Goal: Task Accomplishment & Management: Manage account settings

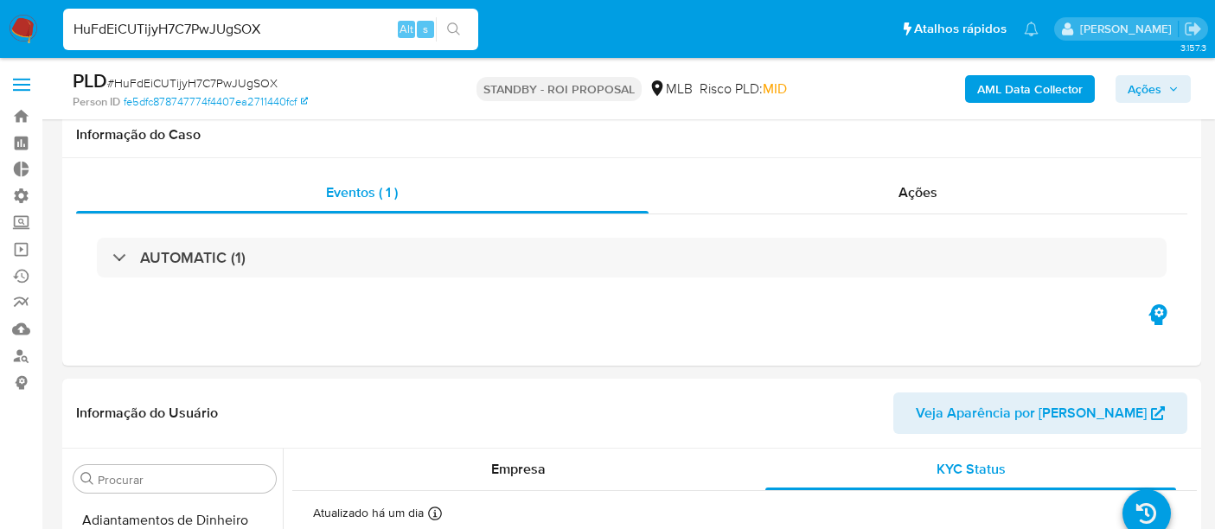
select select "10"
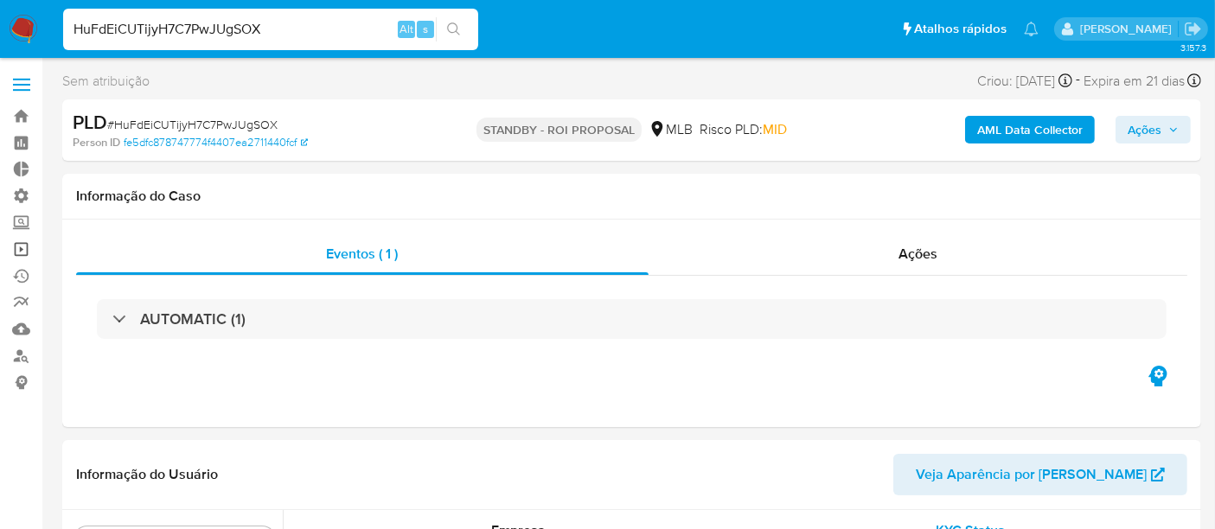
click at [20, 251] on link "Operações em massa" at bounding box center [103, 249] width 206 height 27
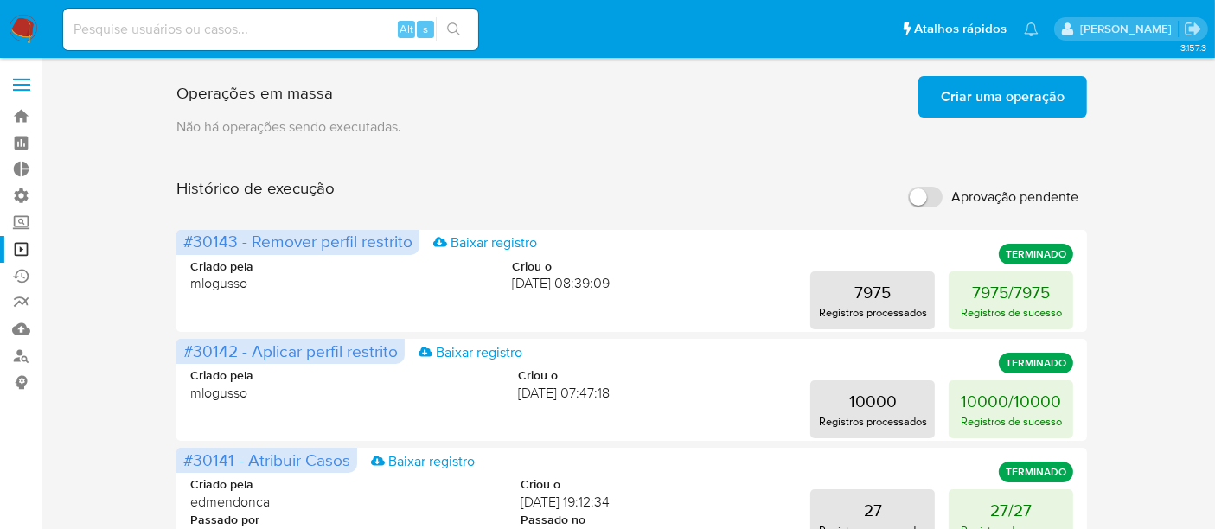
click at [1038, 89] on span "Criar uma operação" at bounding box center [1003, 97] width 124 height 38
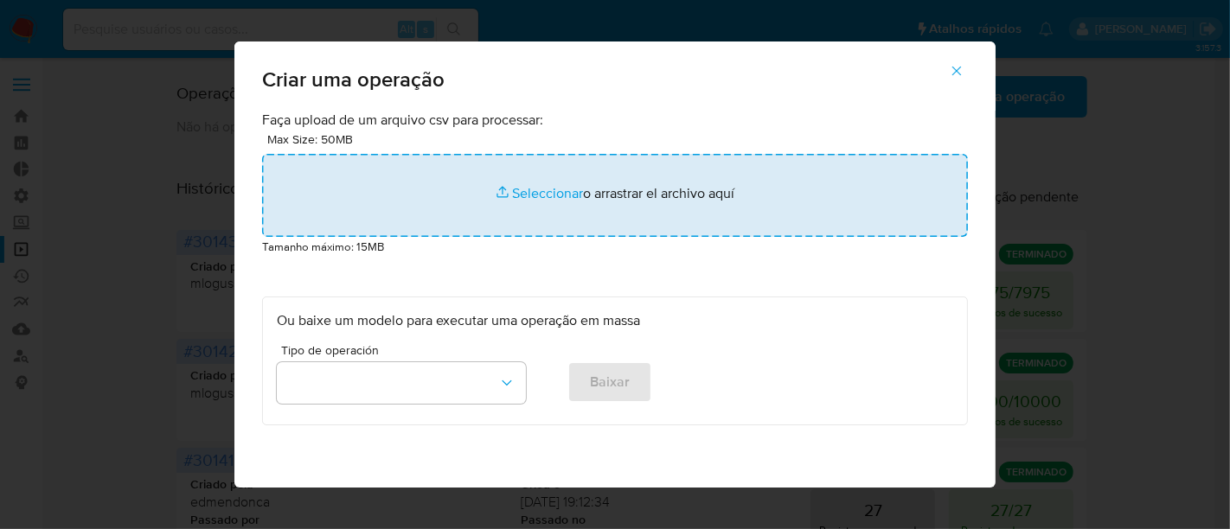
click at [559, 198] on input "file" at bounding box center [615, 195] width 706 height 83
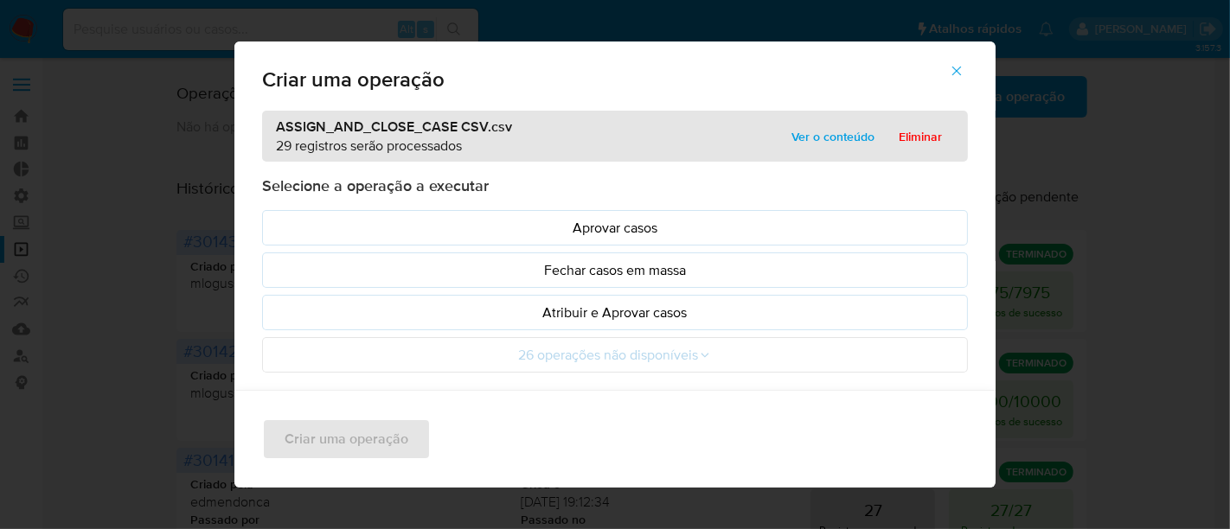
click at [815, 142] on span "Ver o conteúdo" at bounding box center [832, 137] width 83 height 24
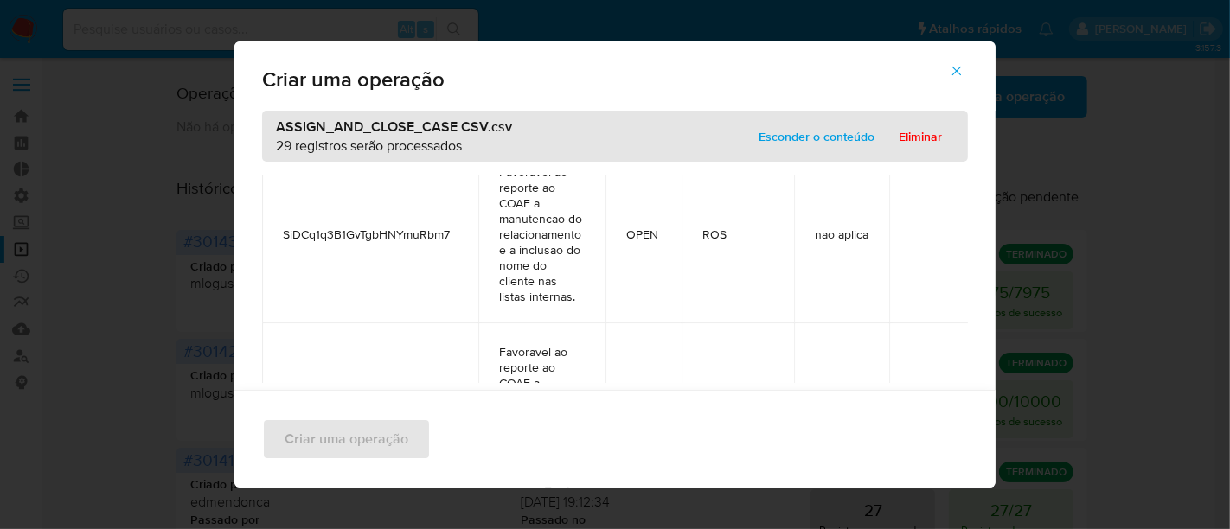
scroll to position [4927, 0]
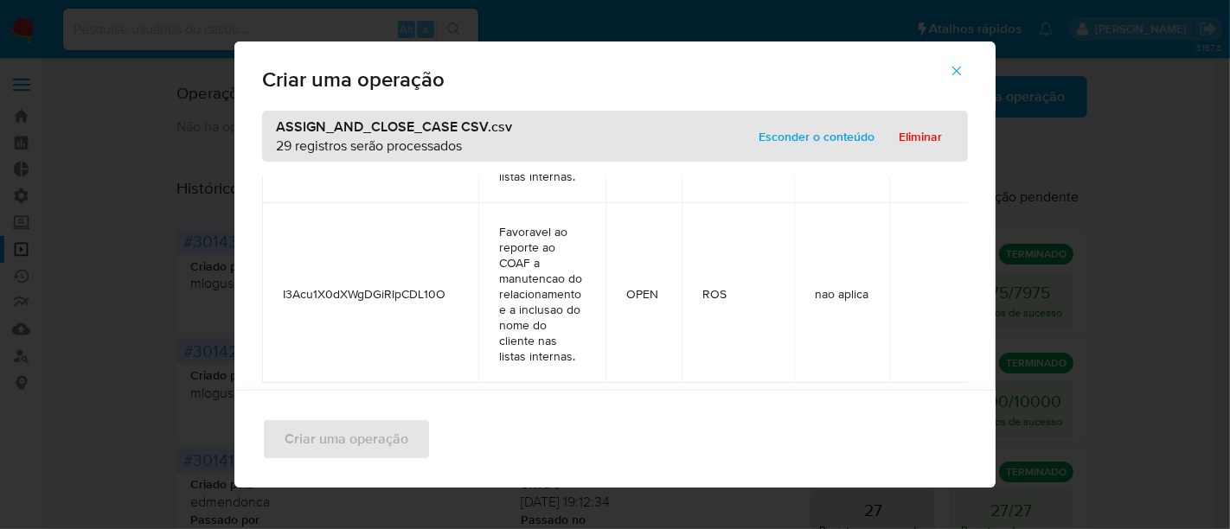
click at [800, 128] on span "Esconder o conteúdo" at bounding box center [817, 137] width 116 height 24
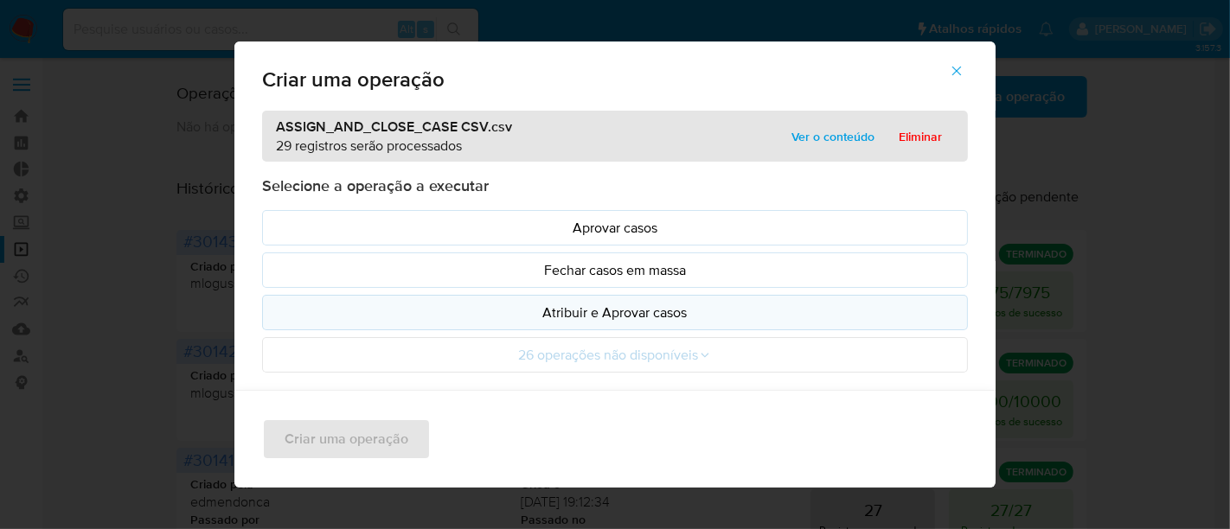
click at [603, 304] on p "Atribuir e Aprovar casos" at bounding box center [615, 313] width 676 height 20
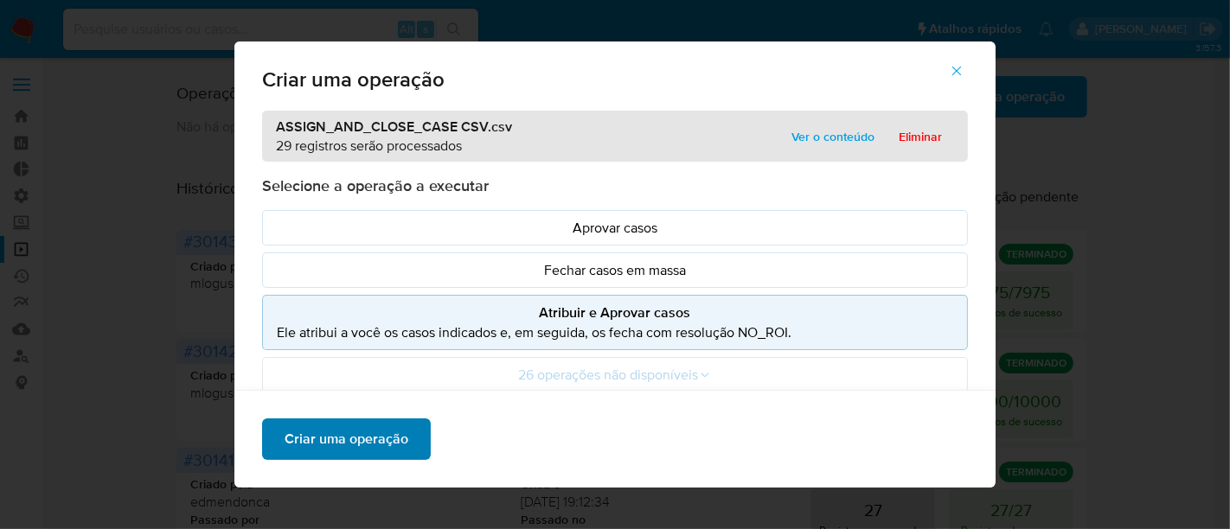
click at [316, 431] on span "Criar uma operação" at bounding box center [347, 439] width 124 height 38
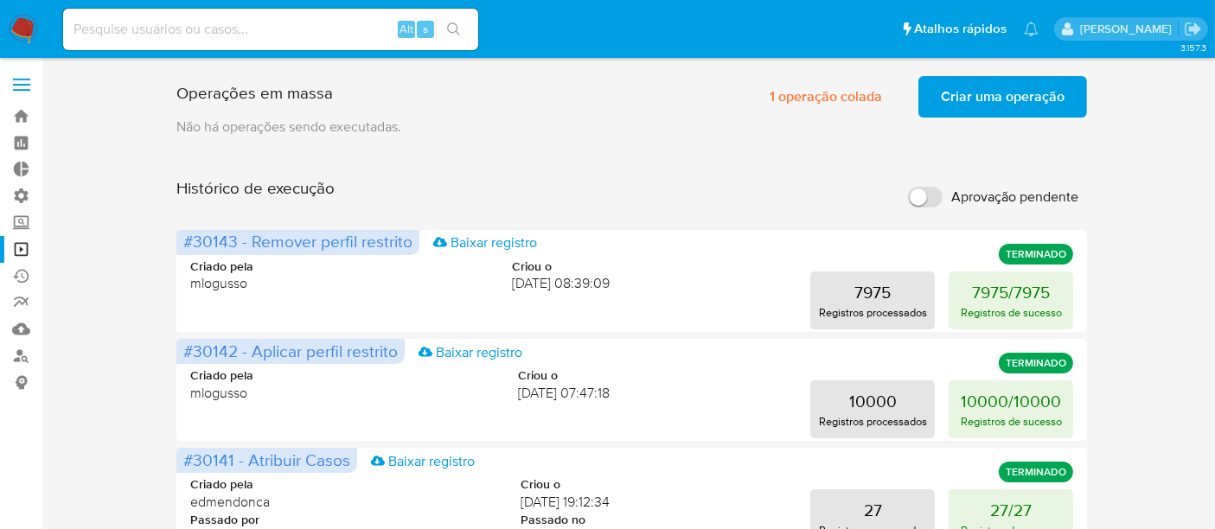
click at [1009, 99] on span "Criar uma operação" at bounding box center [1003, 97] width 124 height 38
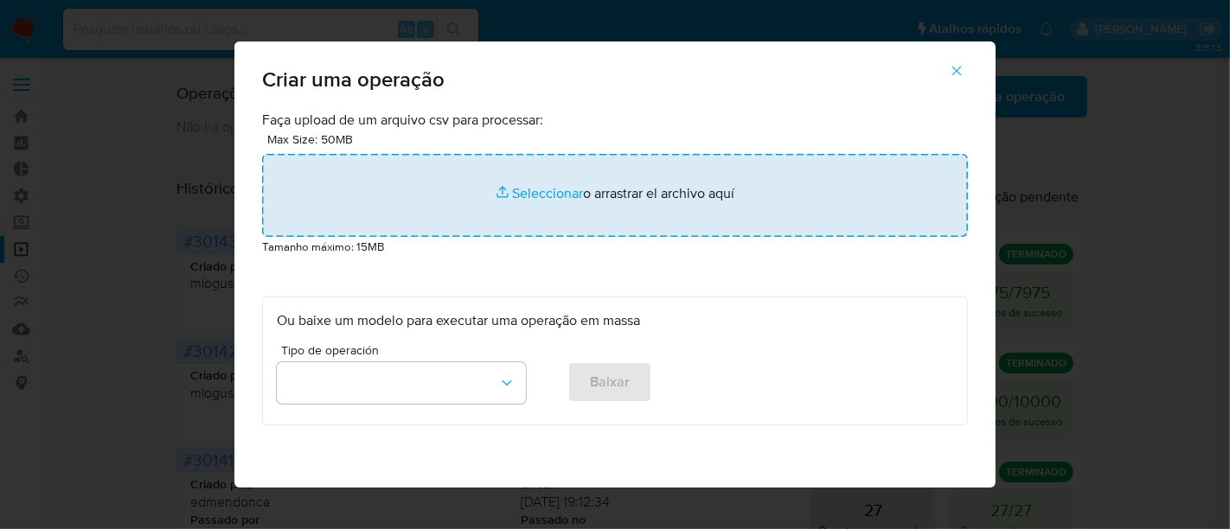
click at [543, 196] on input "file" at bounding box center [615, 195] width 706 height 83
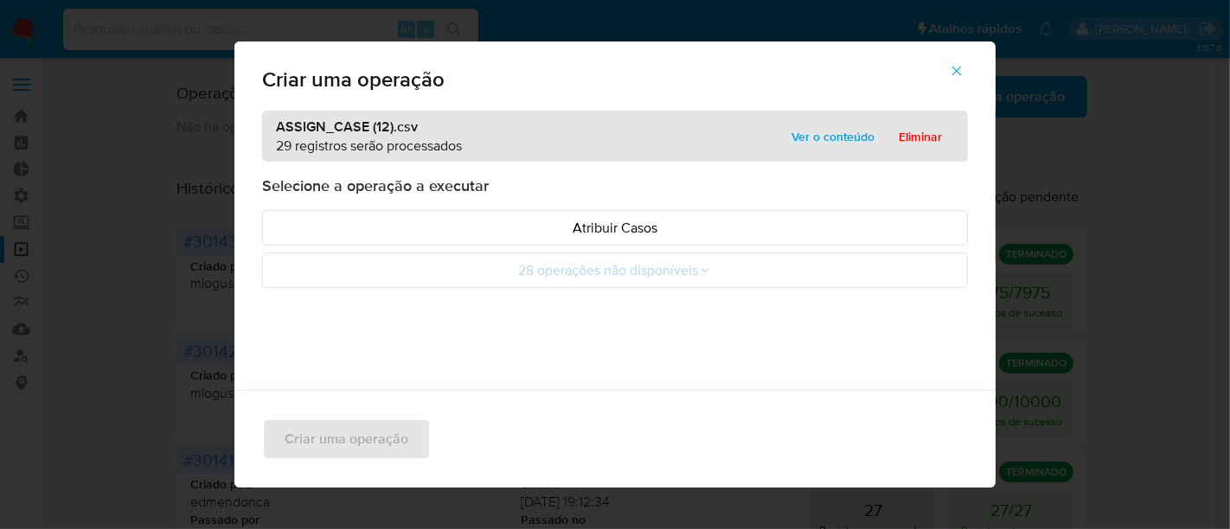
click at [834, 139] on span "Ver o conteúdo" at bounding box center [832, 137] width 83 height 24
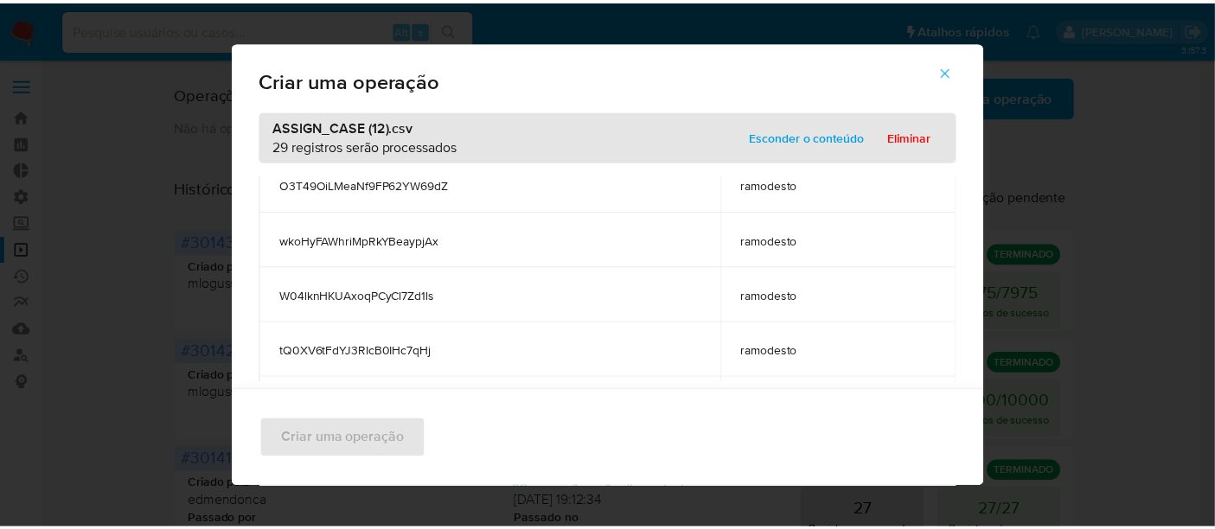
scroll to position [0, 0]
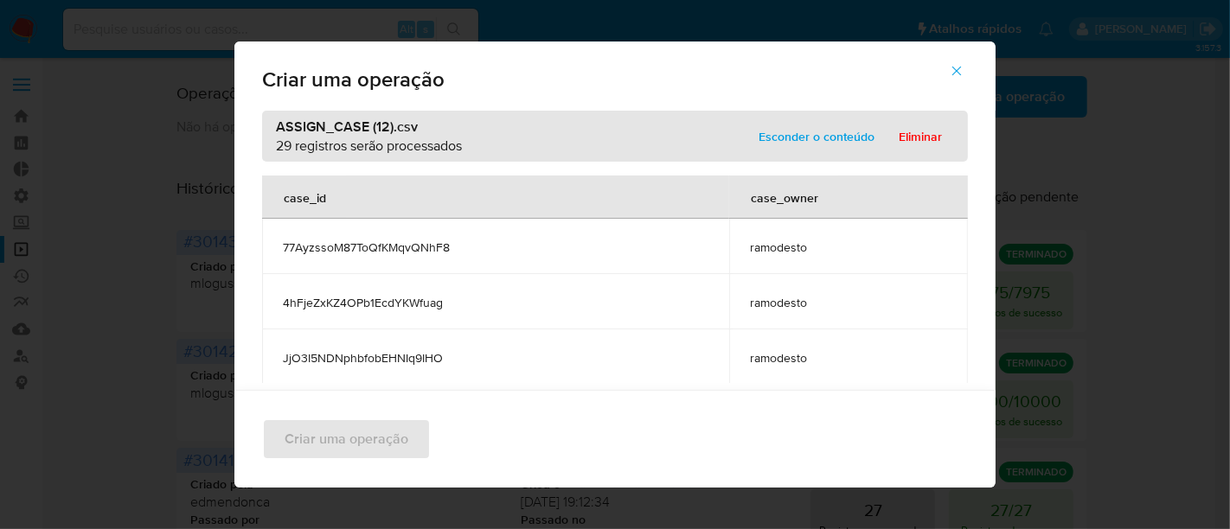
click at [820, 135] on span "Esconder o conteúdo" at bounding box center [817, 137] width 116 height 24
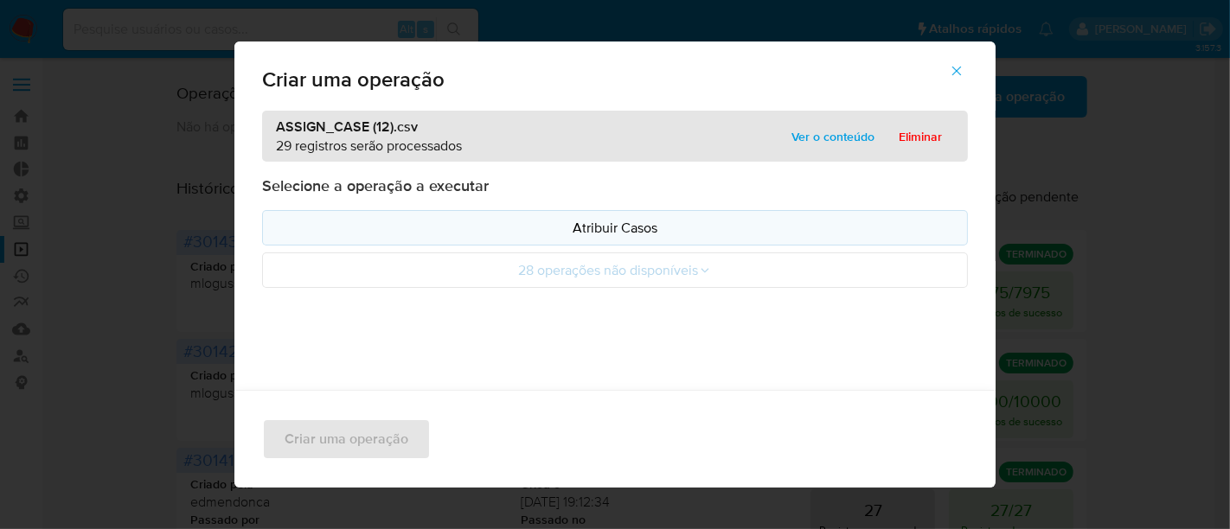
click at [661, 234] on p "Atribuir Casos" at bounding box center [615, 228] width 676 height 20
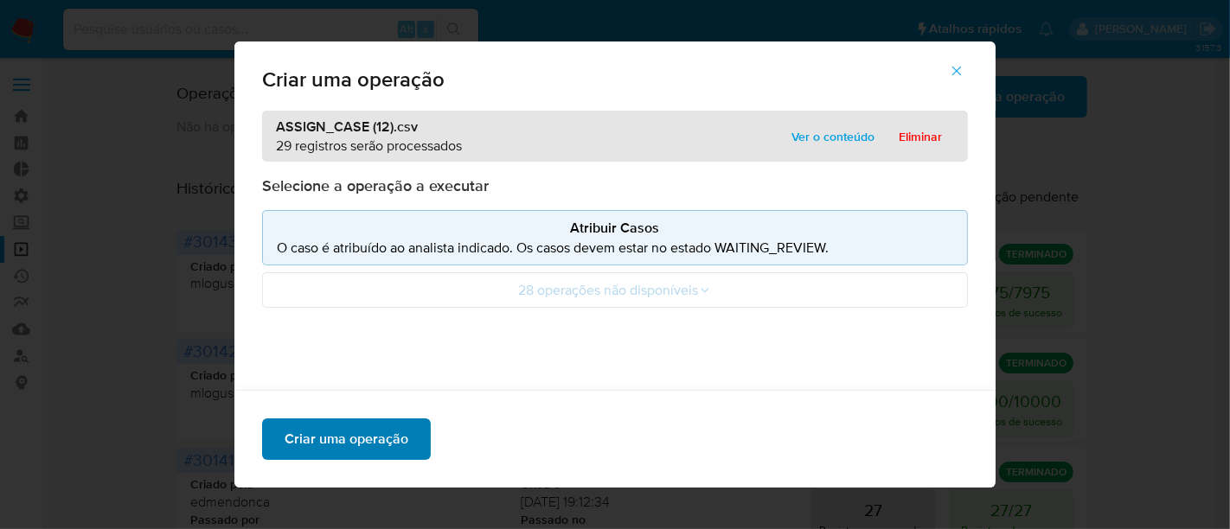
click at [388, 449] on span "Criar uma operação" at bounding box center [347, 439] width 124 height 38
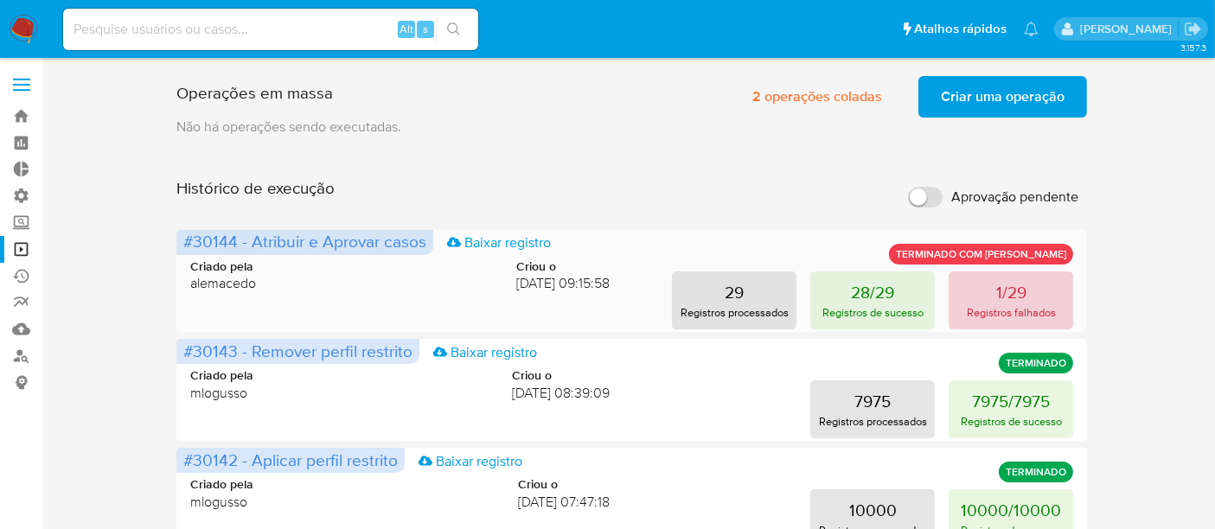
click at [1065, 296] on button "1/29 Registros falhados" at bounding box center [1011, 301] width 125 height 58
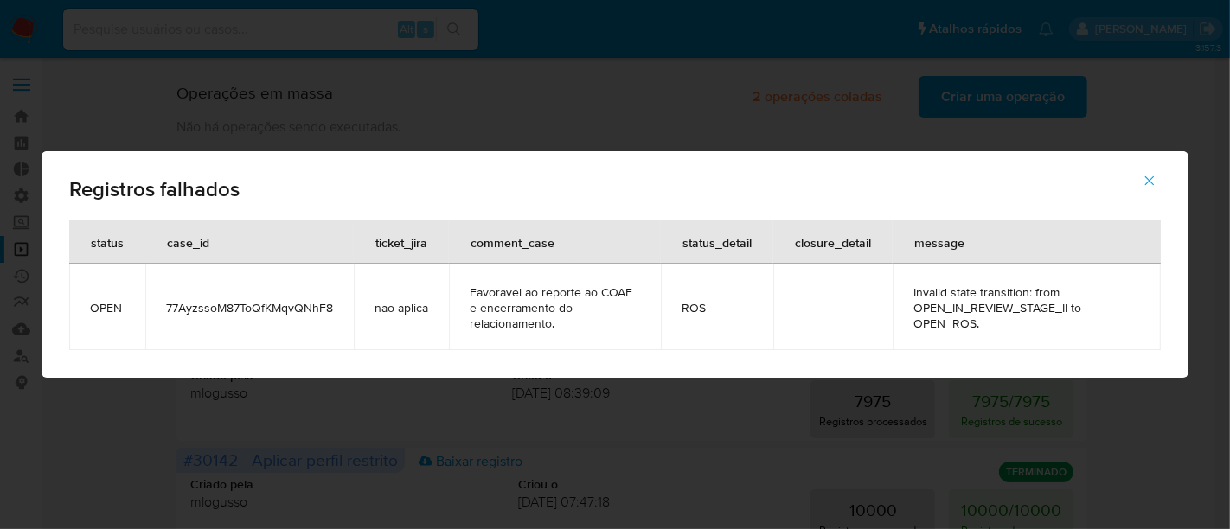
drag, startPoint x: 164, startPoint y: 304, endPoint x: 350, endPoint y: 310, distance: 186.1
click at [350, 310] on td "77AyzssoM87ToQfKMqvQNhF8" at bounding box center [249, 307] width 208 height 86
click at [1158, 182] on button "button" at bounding box center [1149, 181] width 61 height 42
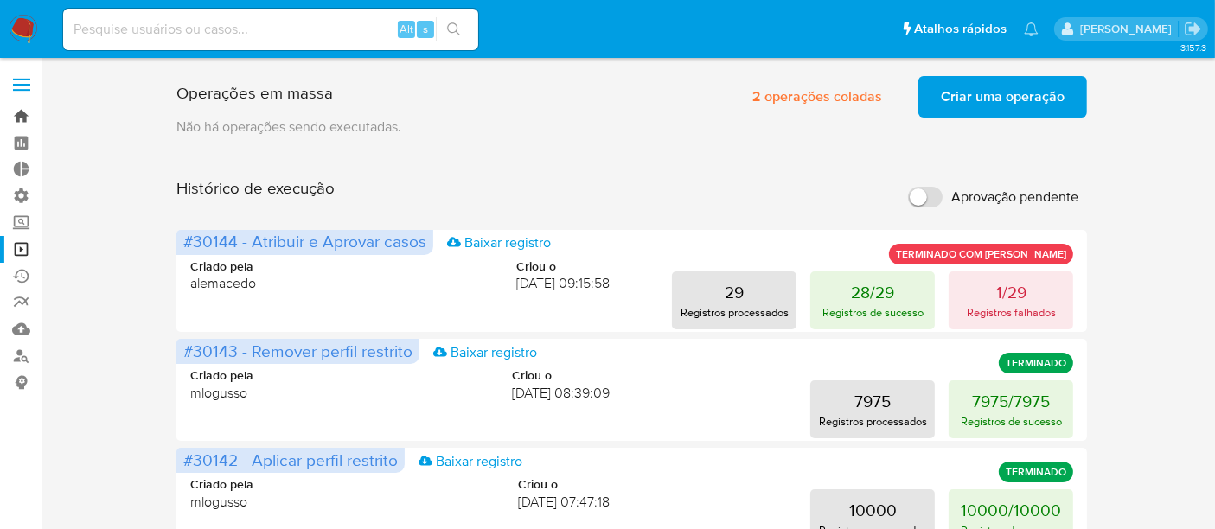
click at [13, 113] on link "Bandeja" at bounding box center [103, 116] width 206 height 27
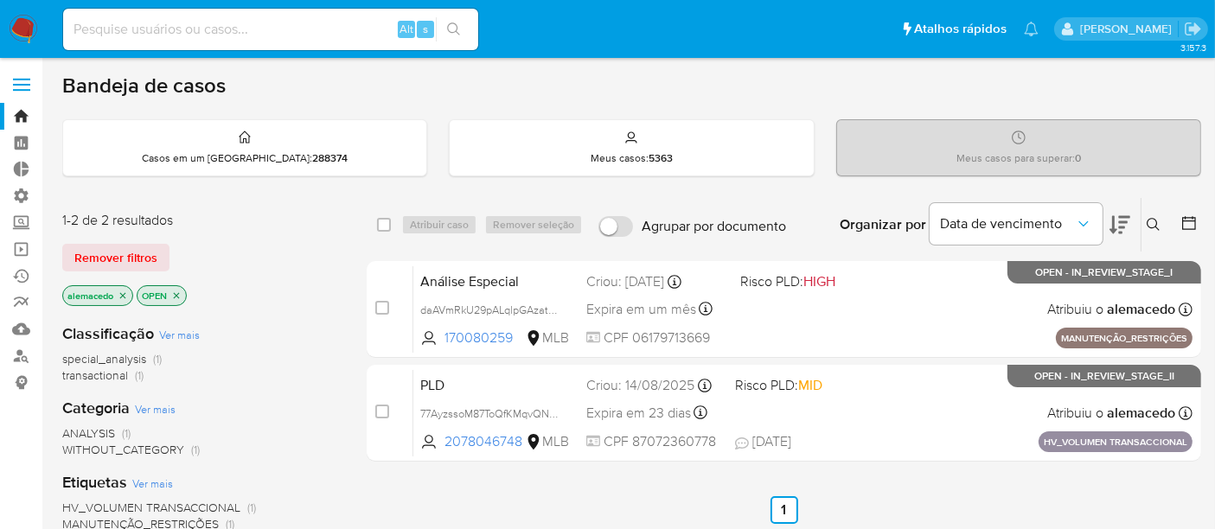
click at [1151, 220] on icon at bounding box center [1154, 225] width 14 height 14
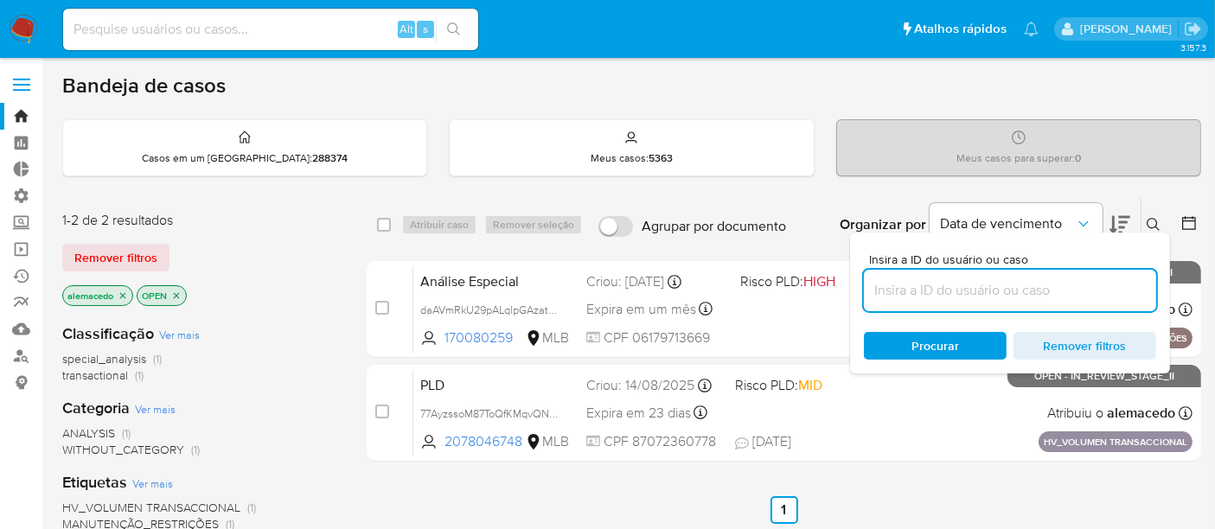
click at [901, 286] on input at bounding box center [1010, 290] width 292 height 22
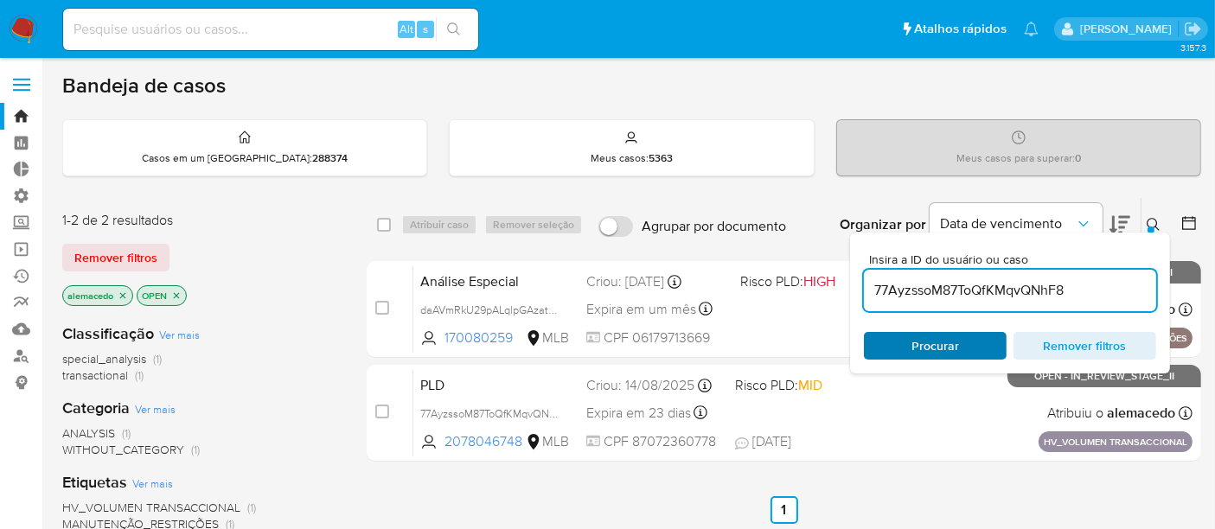
type input "77AyzssoM87ToQfKMqvQNhF8"
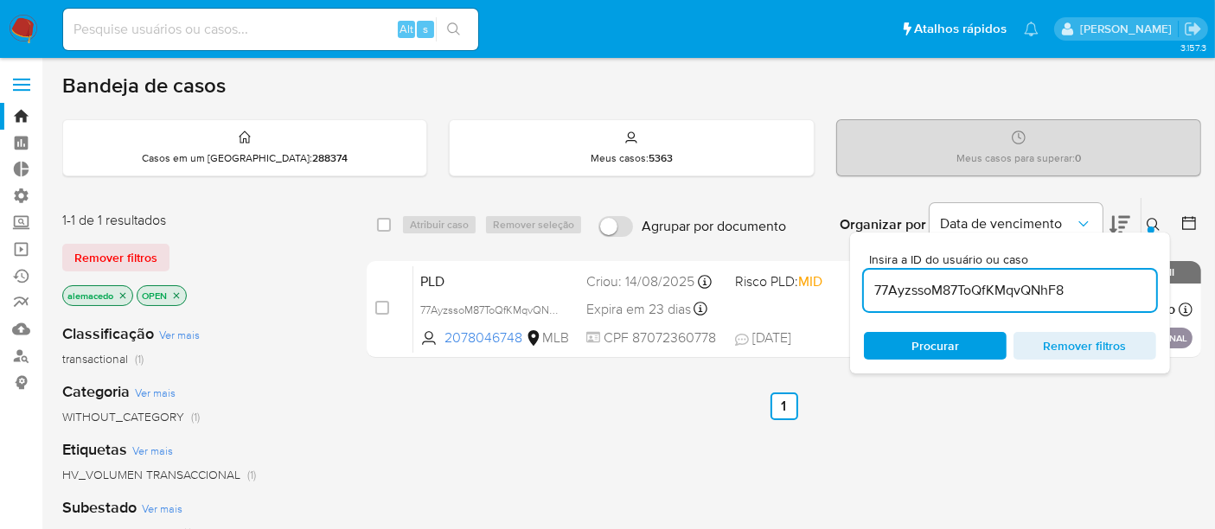
click at [956, 349] on span "Procurar" at bounding box center [936, 346] width 48 height 28
click at [1156, 227] on icon at bounding box center [1153, 224] width 13 height 13
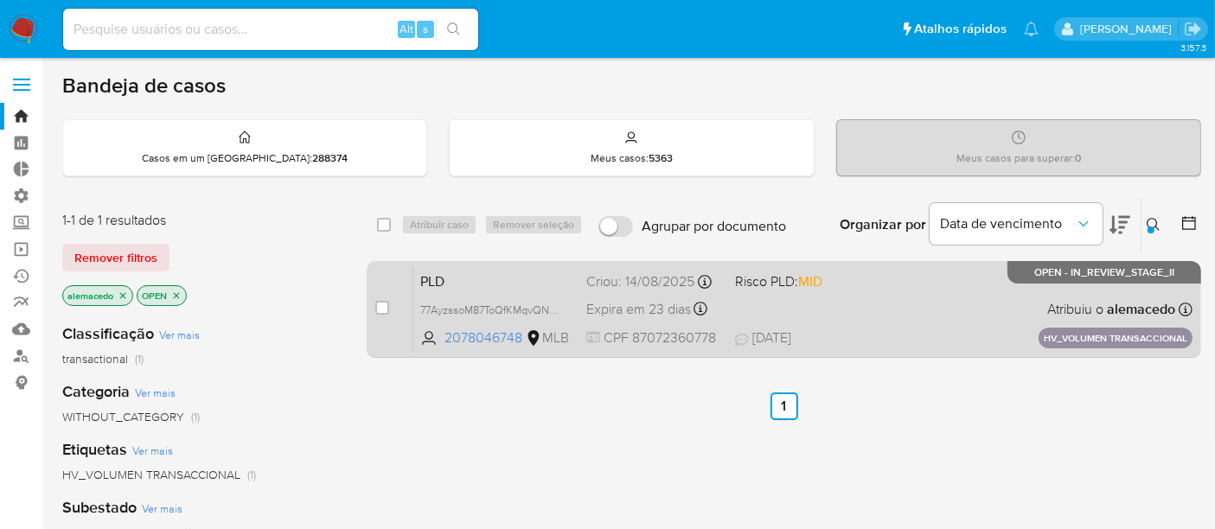
click at [860, 296] on div "PLD 77AyzssoM87ToQfKMqvQNhF8 2078046748 MLB Risco PLD: MID Criou: 14/08/2025 Cr…" at bounding box center [802, 309] width 779 height 87
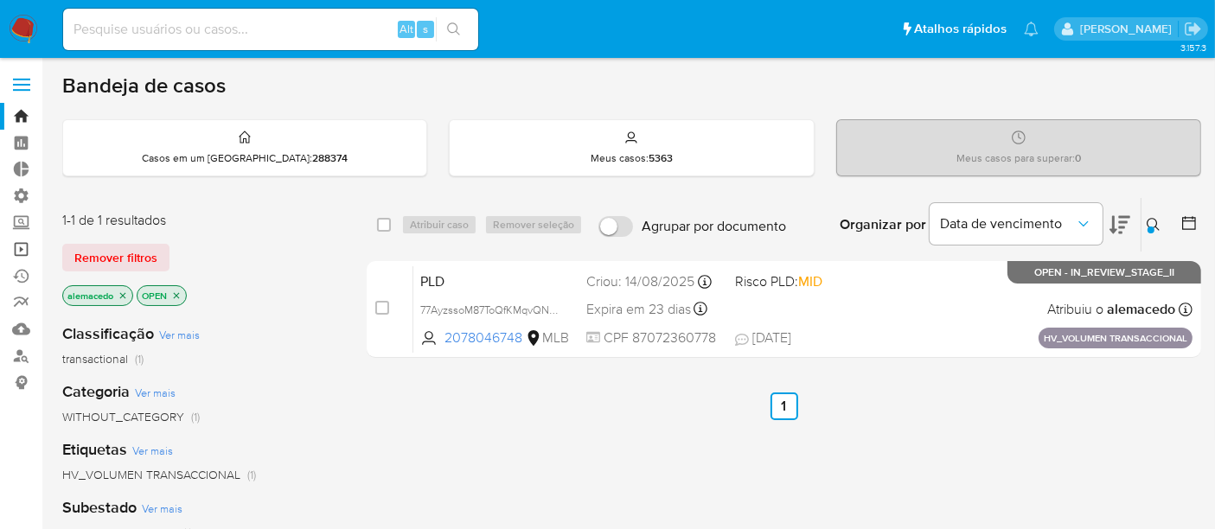
click at [10, 253] on link "Operações em massa" at bounding box center [103, 249] width 206 height 27
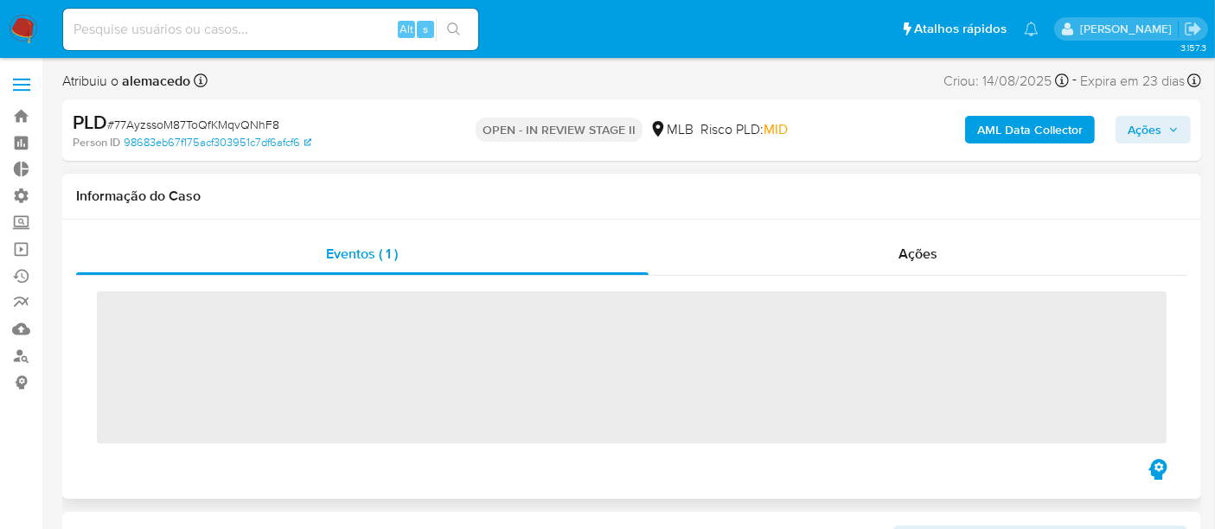
scroll to position [813, 0]
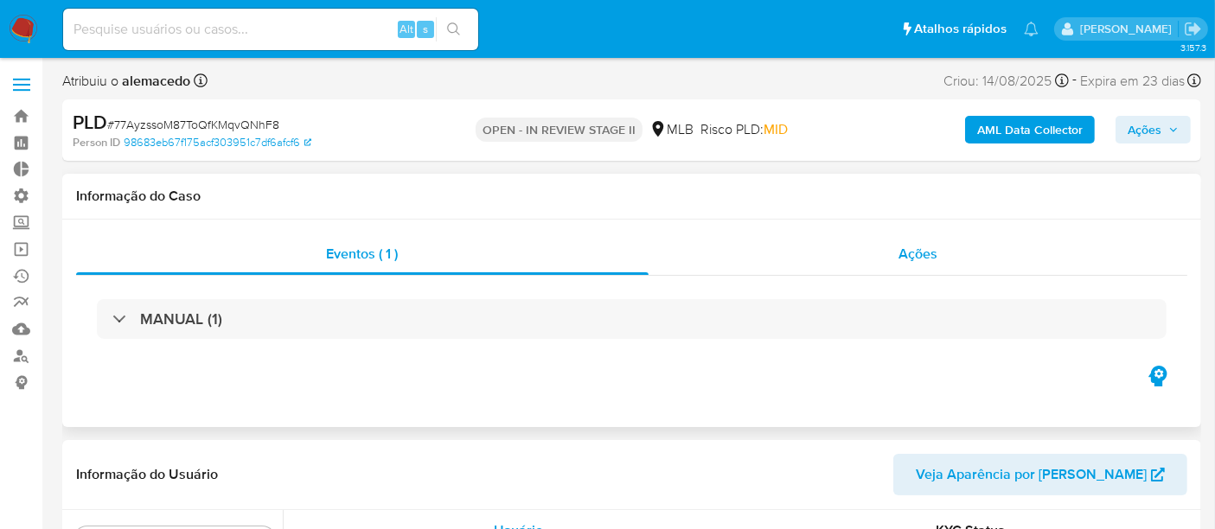
click at [917, 253] on span "Ações" at bounding box center [918, 254] width 39 height 20
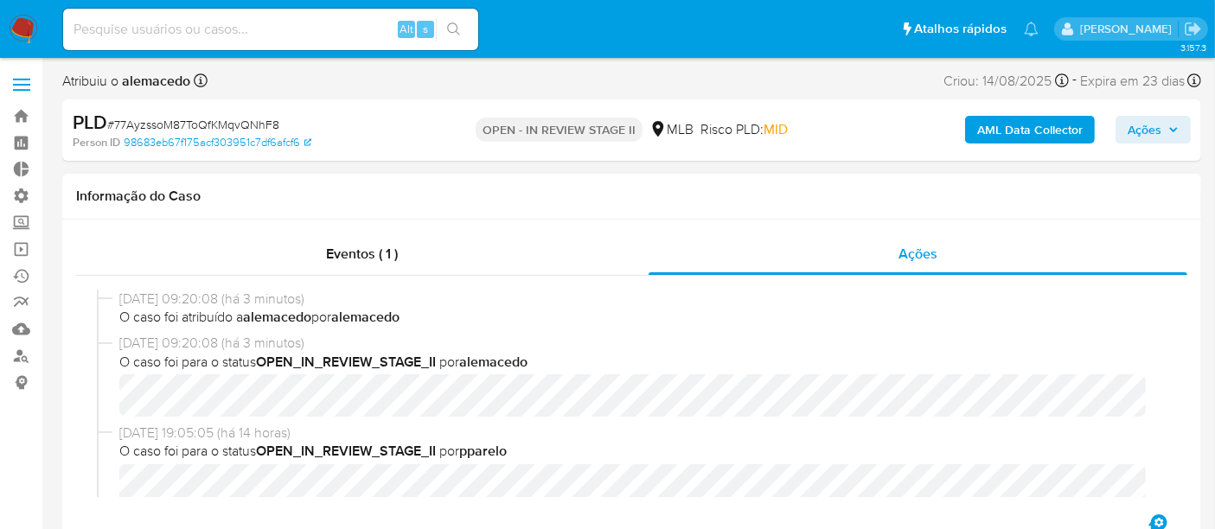
select select "10"
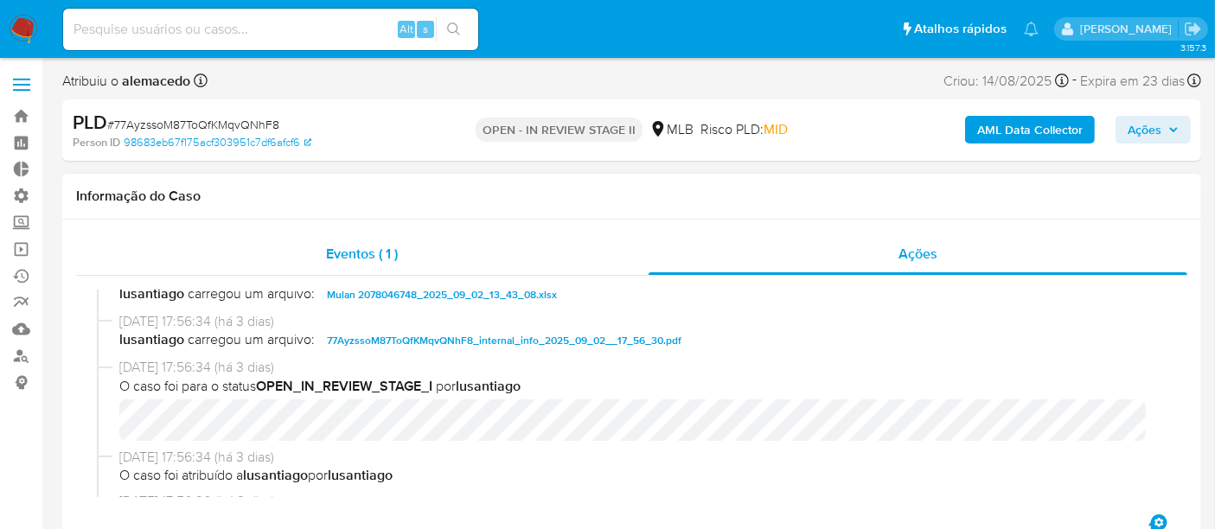
scroll to position [576, 0]
click at [17, 119] on link "Bandeja" at bounding box center [103, 116] width 206 height 27
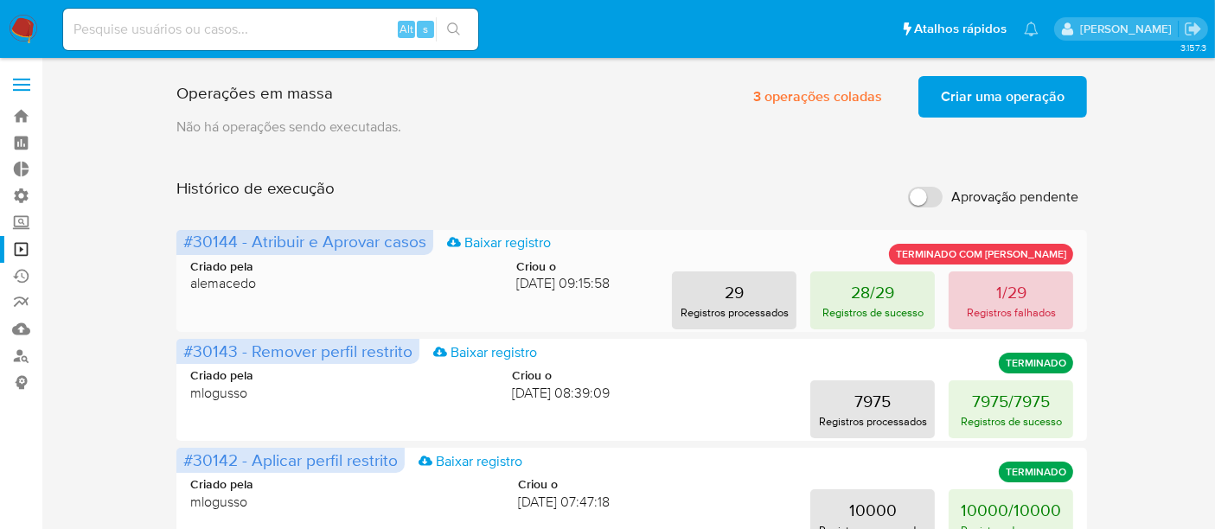
click at [988, 299] on button "1/29 Registros falhados" at bounding box center [1011, 301] width 125 height 58
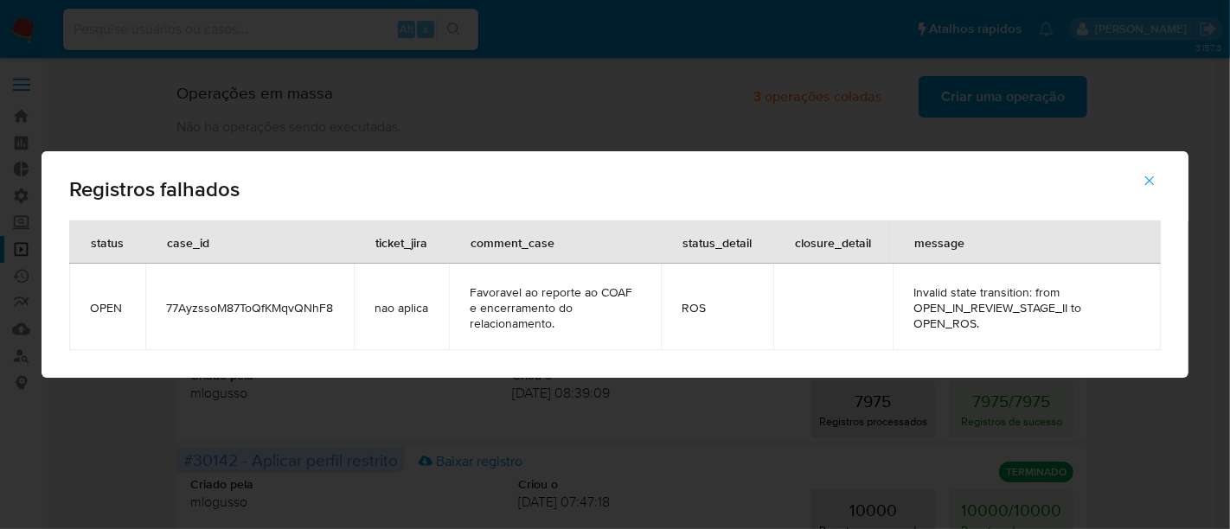
click at [1161, 179] on button "button" at bounding box center [1149, 181] width 61 height 42
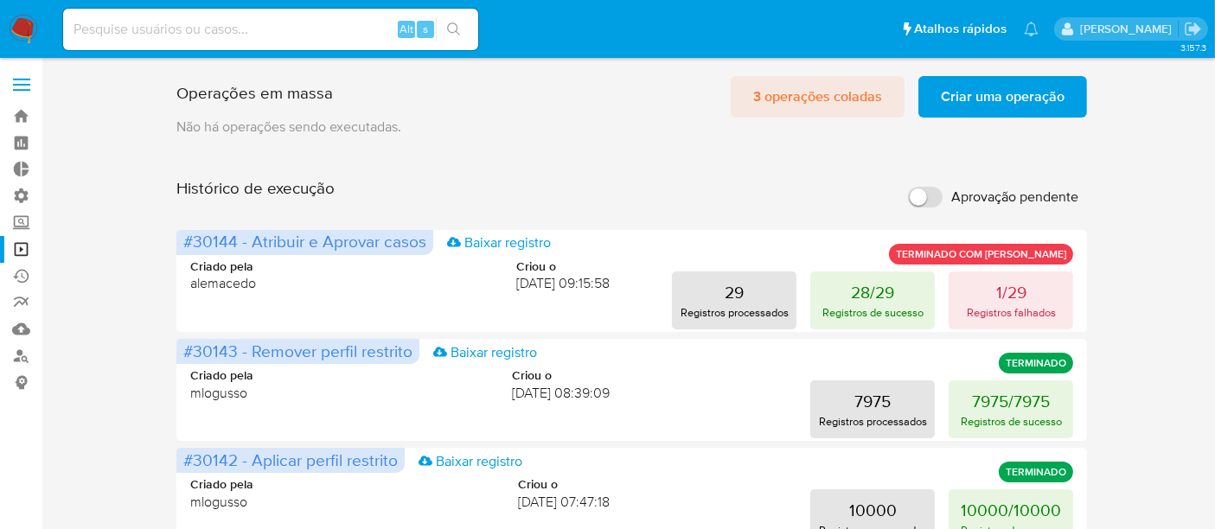
click at [828, 108] on span "3 operações coladas" at bounding box center [817, 97] width 129 height 38
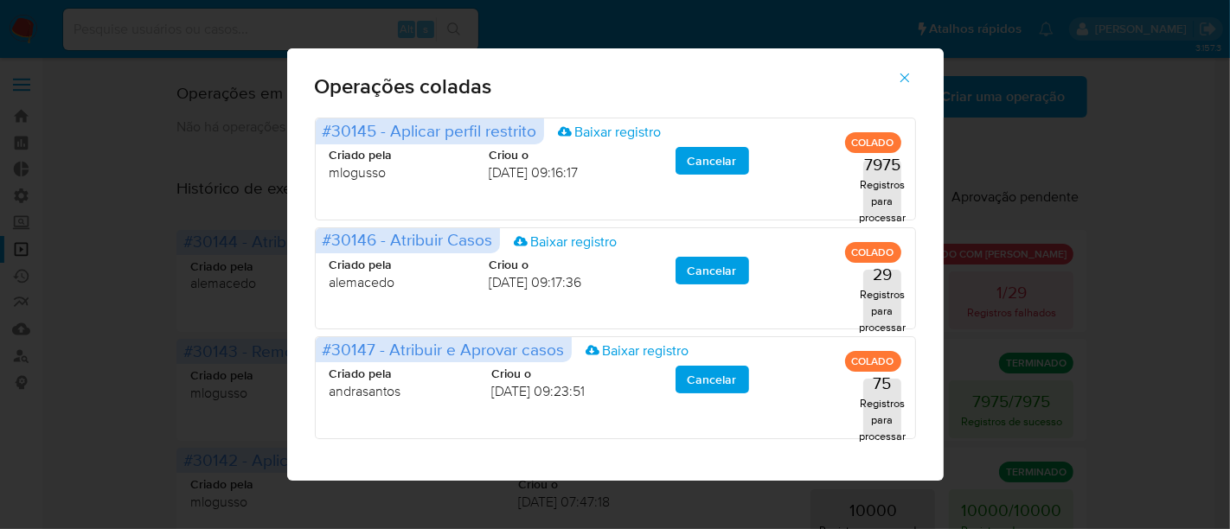
click at [912, 75] on icon "button" at bounding box center [905, 78] width 16 height 16
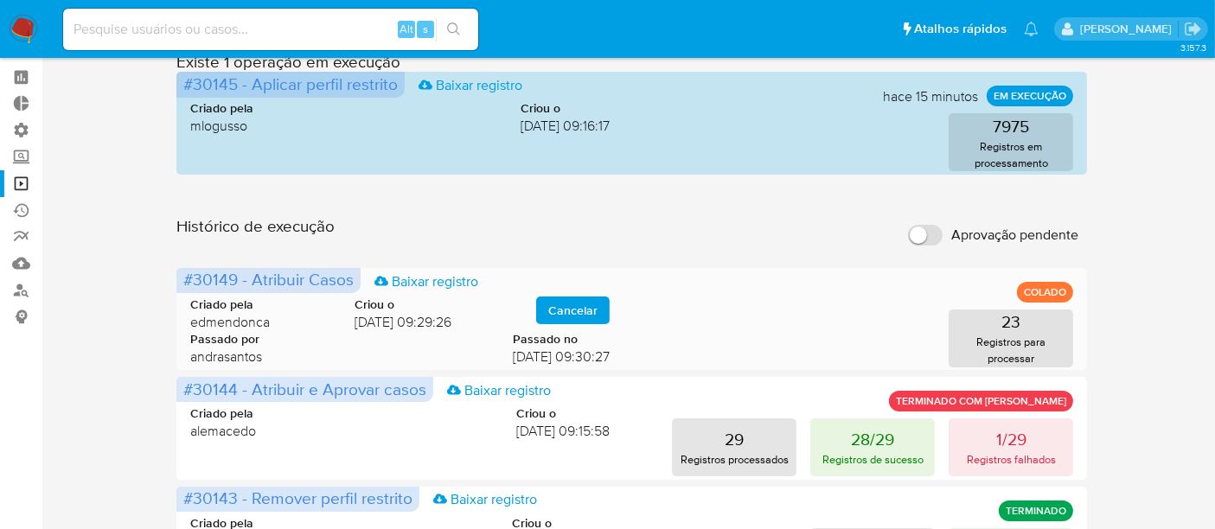
scroll to position [96, 0]
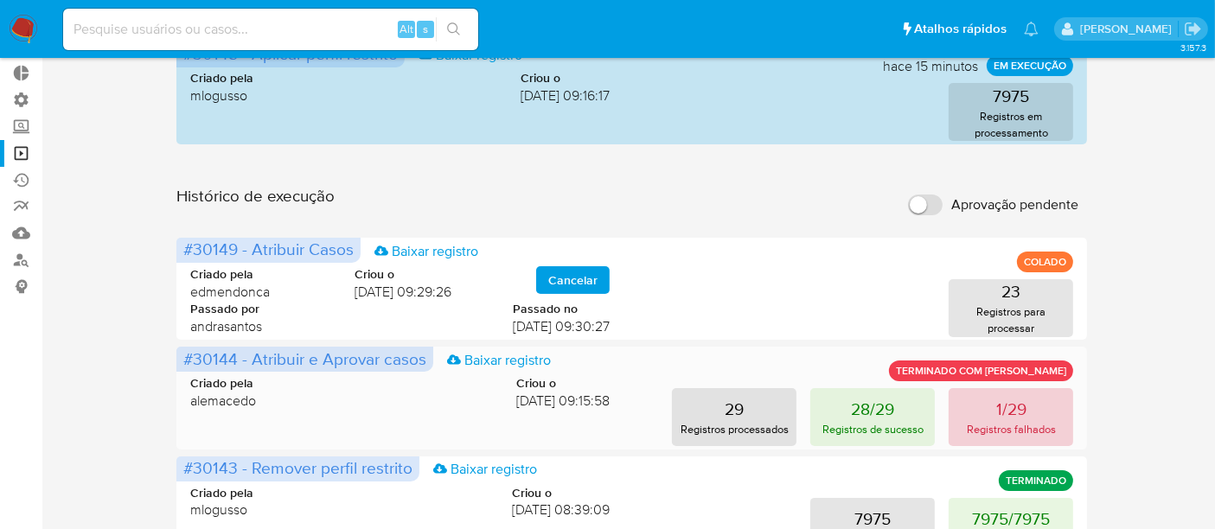
click at [1001, 416] on p "1/29" at bounding box center [1011, 409] width 30 height 24
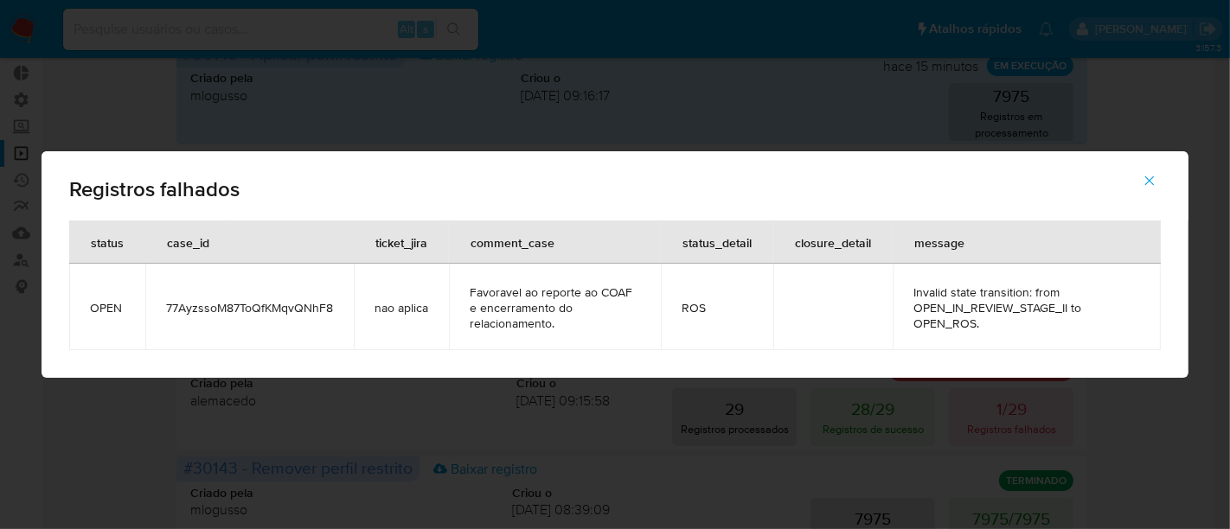
click at [1146, 183] on icon "button" at bounding box center [1150, 181] width 16 height 16
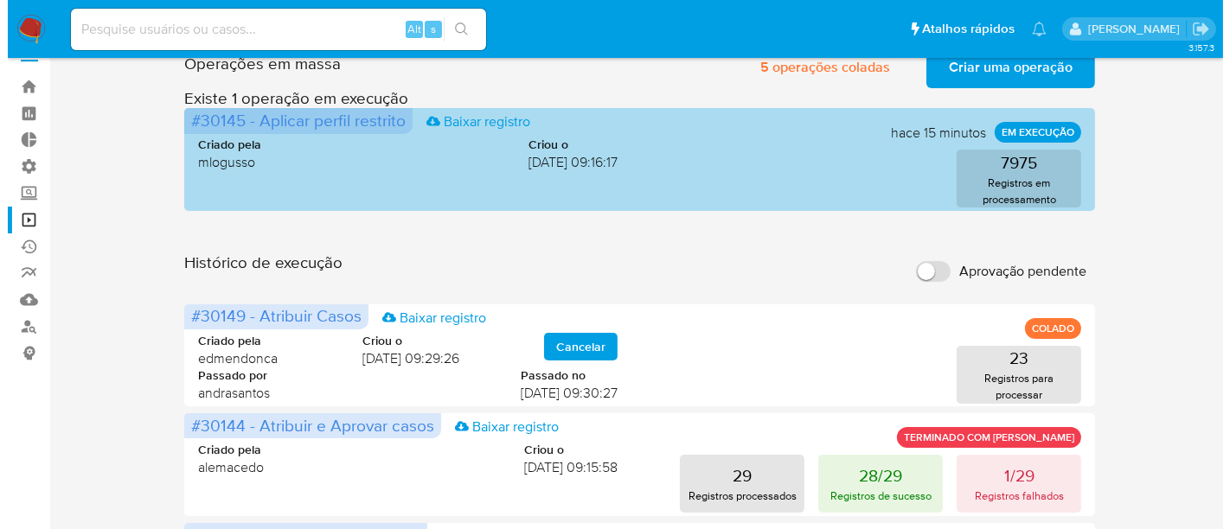
scroll to position [0, 0]
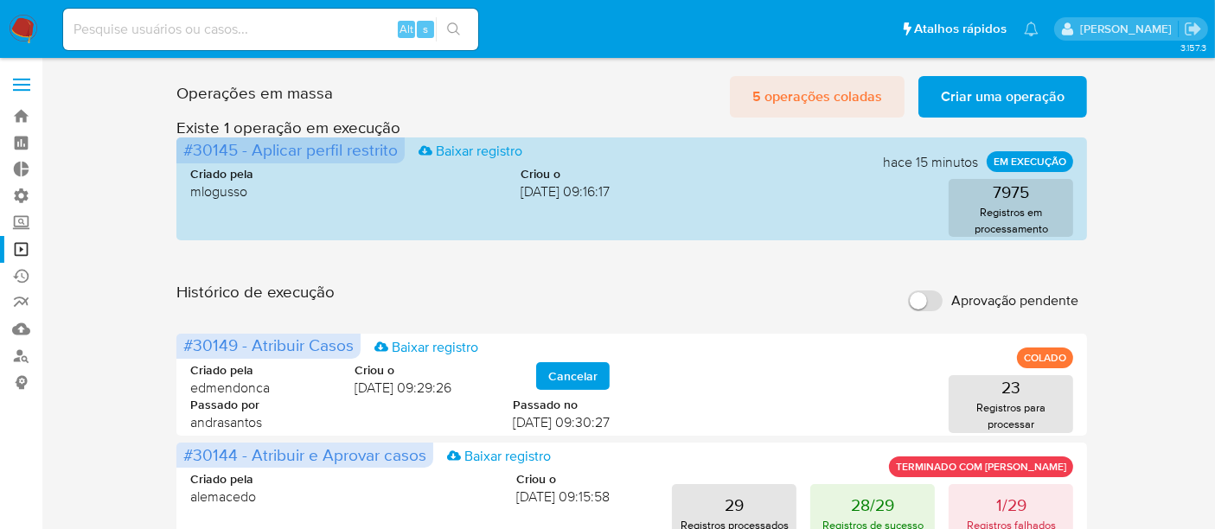
click at [814, 83] on span "5 operações coladas" at bounding box center [817, 97] width 130 height 38
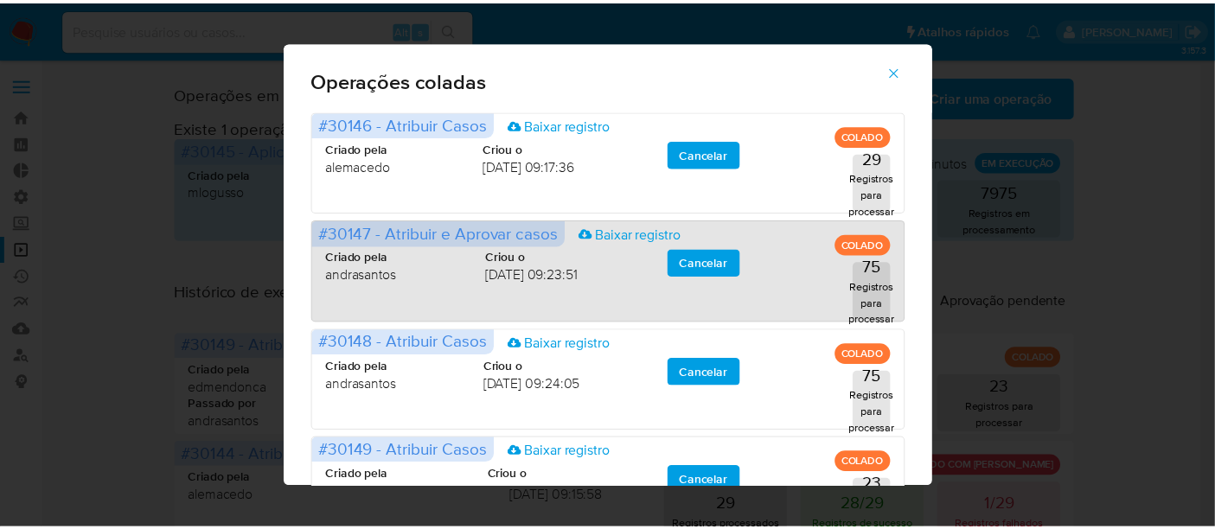
scroll to position [80, 0]
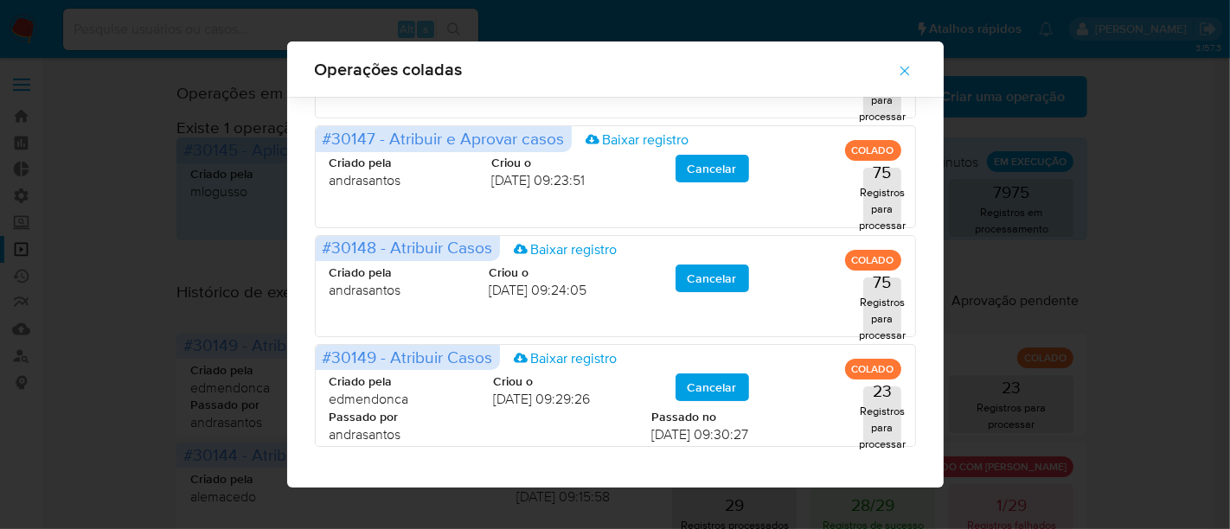
click at [1143, 286] on div "Operações coladas #30146 - Atribuir Casos Baixar registro COLADO Criado pela al…" at bounding box center [615, 264] width 1230 height 529
click at [906, 66] on icon "button" at bounding box center [905, 71] width 16 height 16
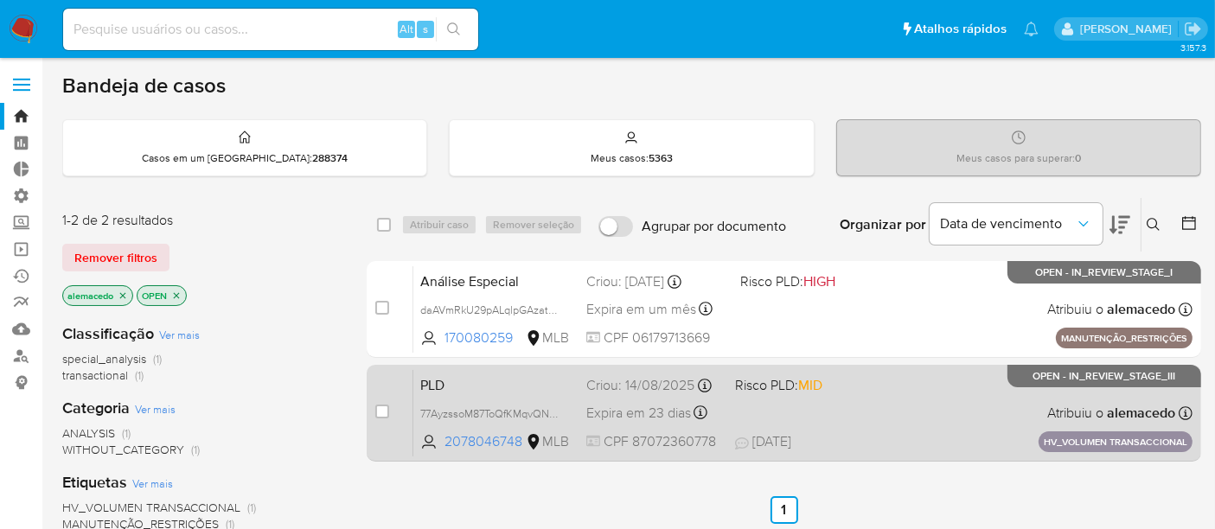
click at [475, 376] on span "PLD" at bounding box center [496, 384] width 152 height 22
click at [466, 408] on span "77AyzssoM87ToQfKMqvQNhF8" at bounding box center [493, 412] width 147 height 19
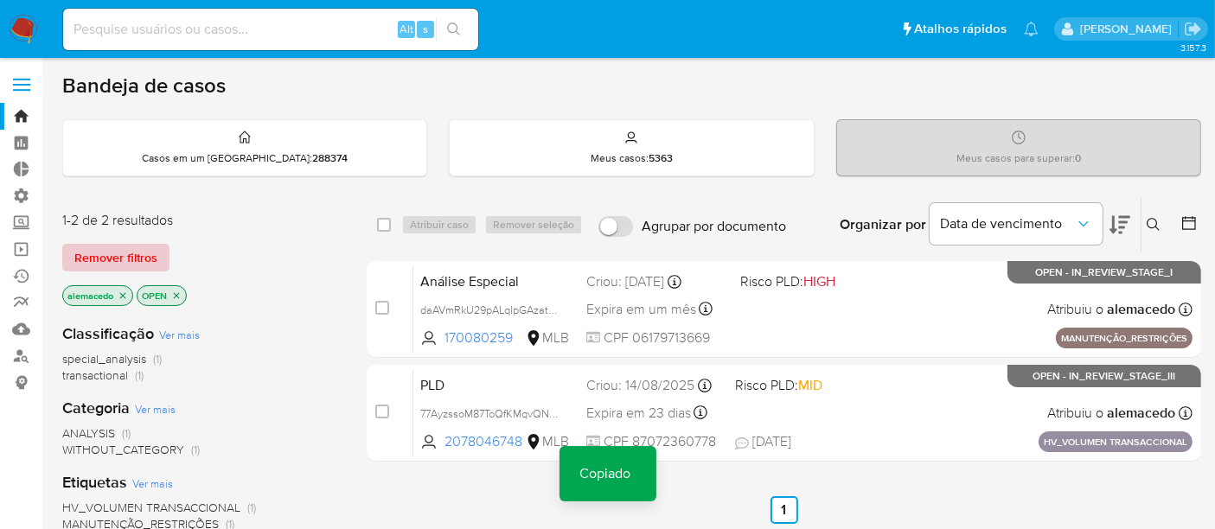
click at [113, 251] on span "Remover filtros" at bounding box center [115, 258] width 83 height 24
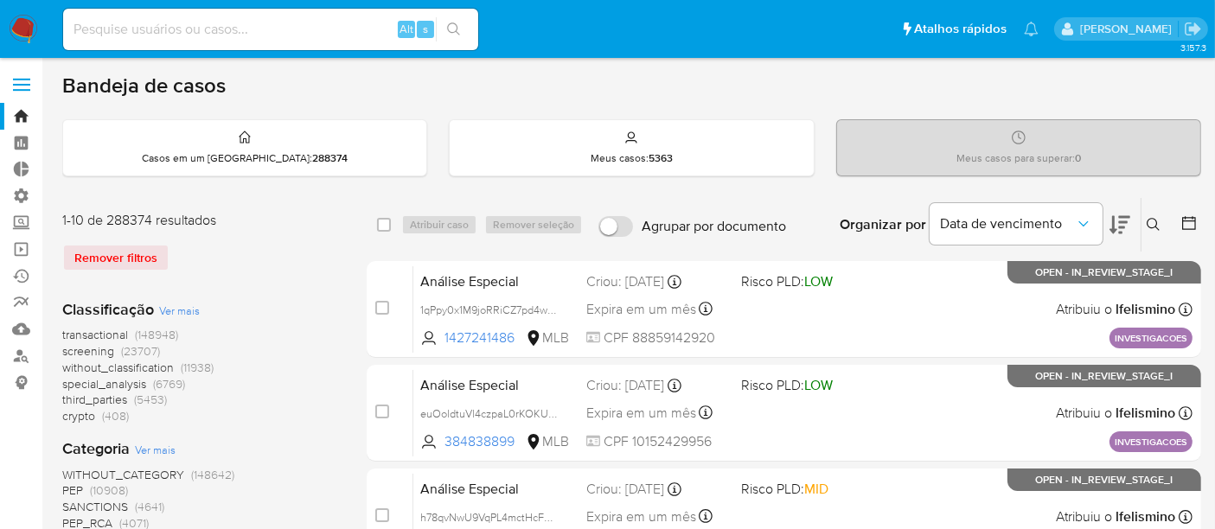
drag, startPoint x: 1159, startPoint y: 216, endPoint x: 973, endPoint y: 267, distance: 192.8
click at [1156, 218] on icon at bounding box center [1154, 225] width 14 height 14
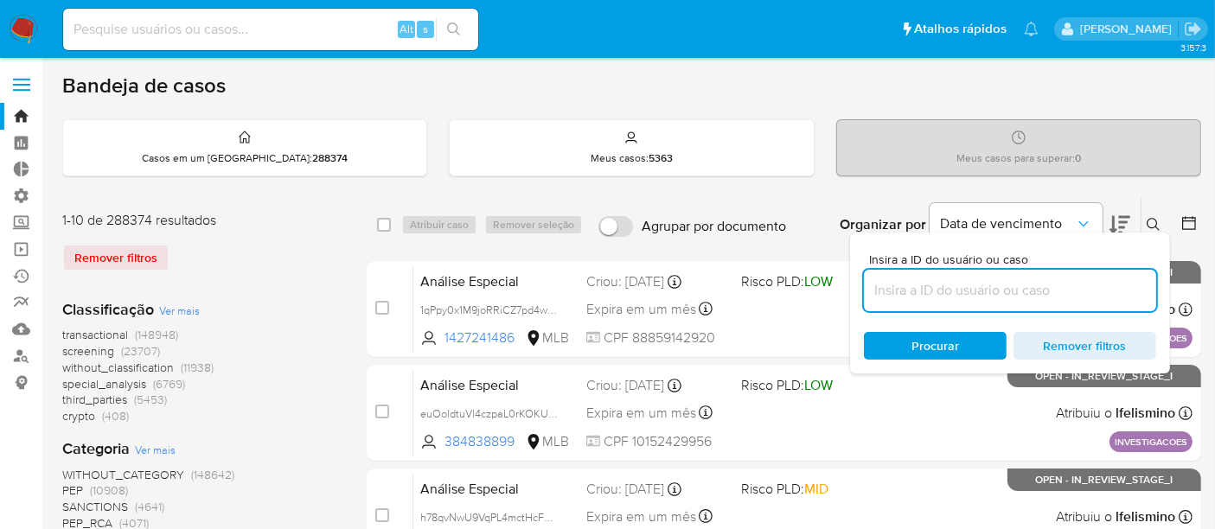
click at [951, 283] on input at bounding box center [1010, 290] width 292 height 22
type input "77AyzssoM87ToQfKMqvQNhF8"
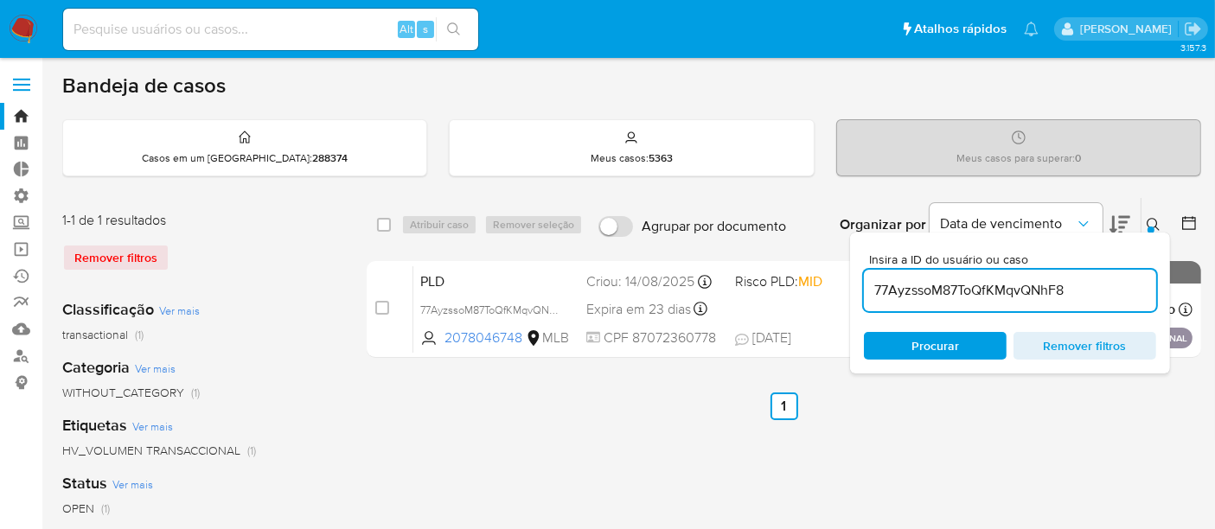
click at [923, 346] on span "Procurar" at bounding box center [936, 346] width 48 height 28
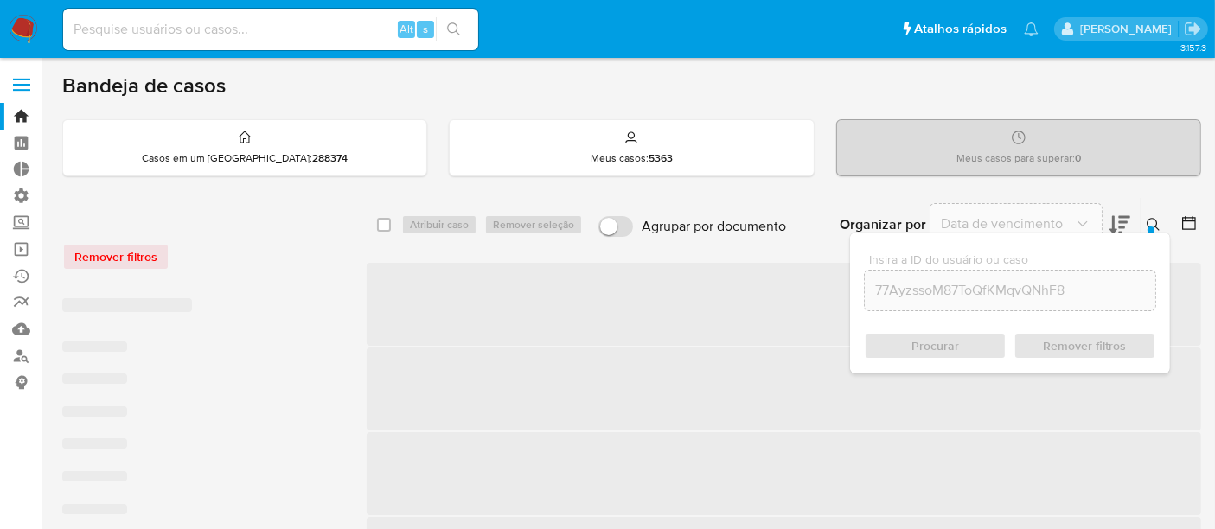
click at [1156, 226] on icon at bounding box center [1153, 224] width 13 height 13
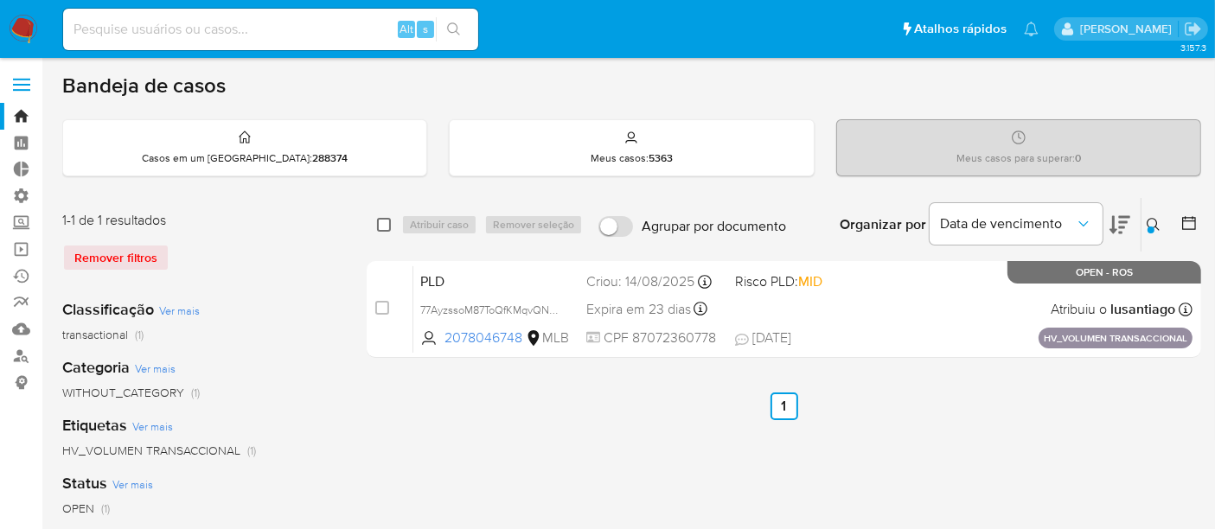
click at [384, 226] on input "checkbox" at bounding box center [384, 225] width 14 height 14
checkbox input "true"
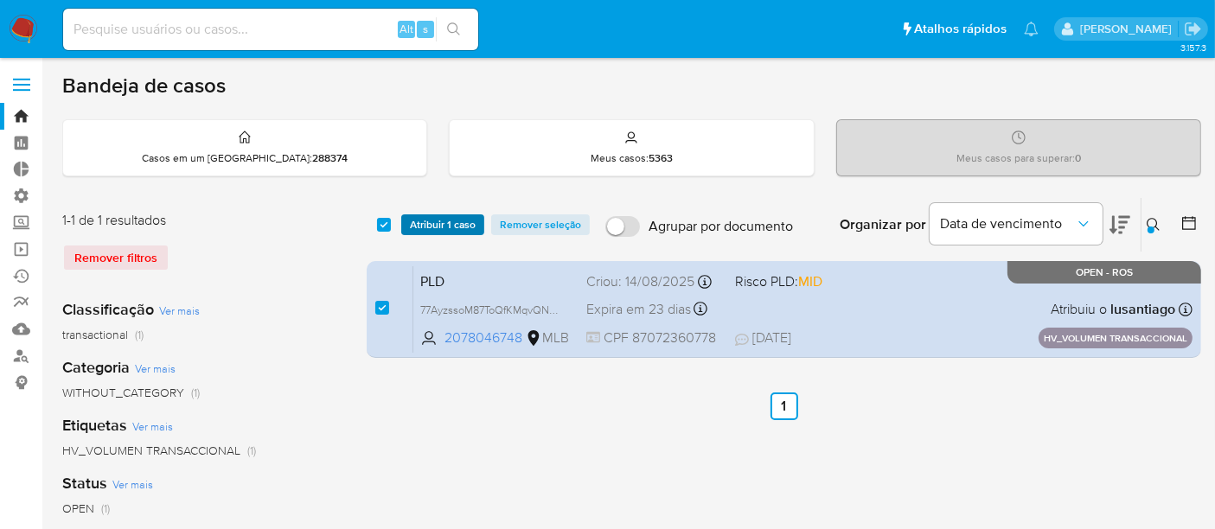
click at [458, 217] on span "Atribuir 1 caso" at bounding box center [443, 224] width 66 height 17
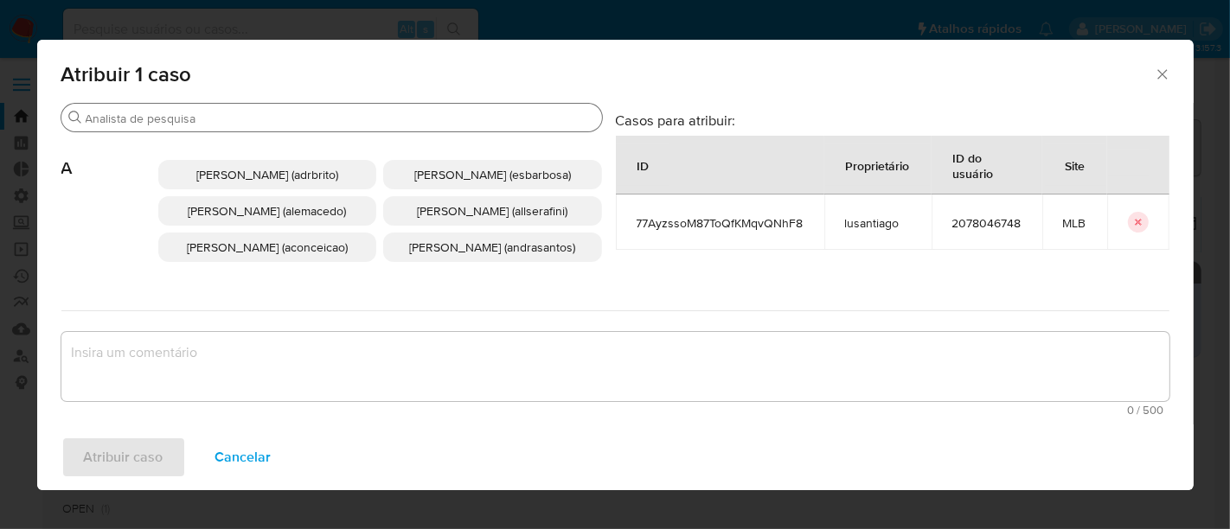
click at [138, 117] on input "Procurar" at bounding box center [340, 119] width 509 height 16
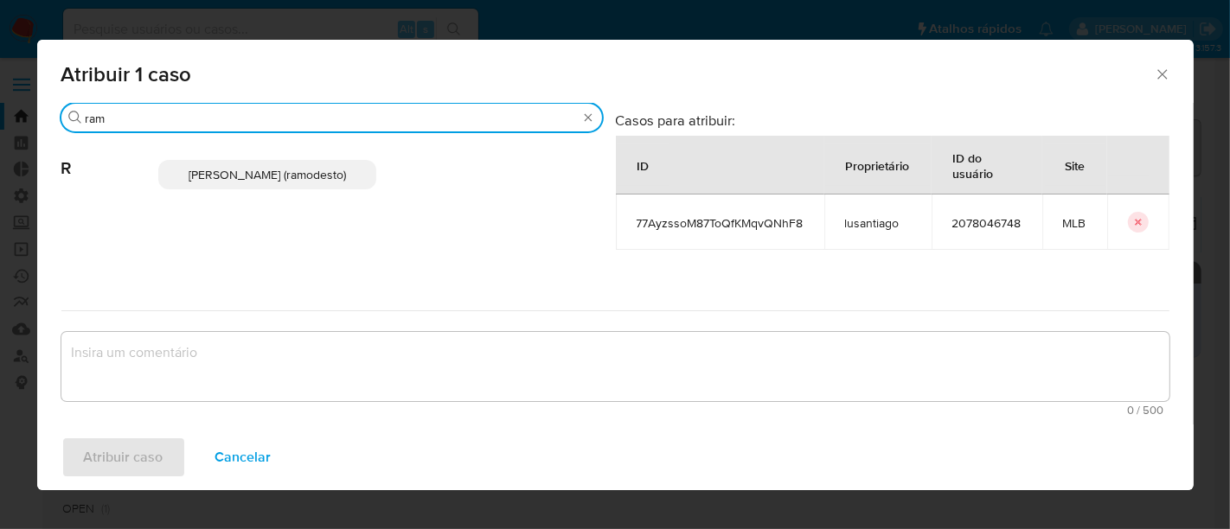
type input "ram"
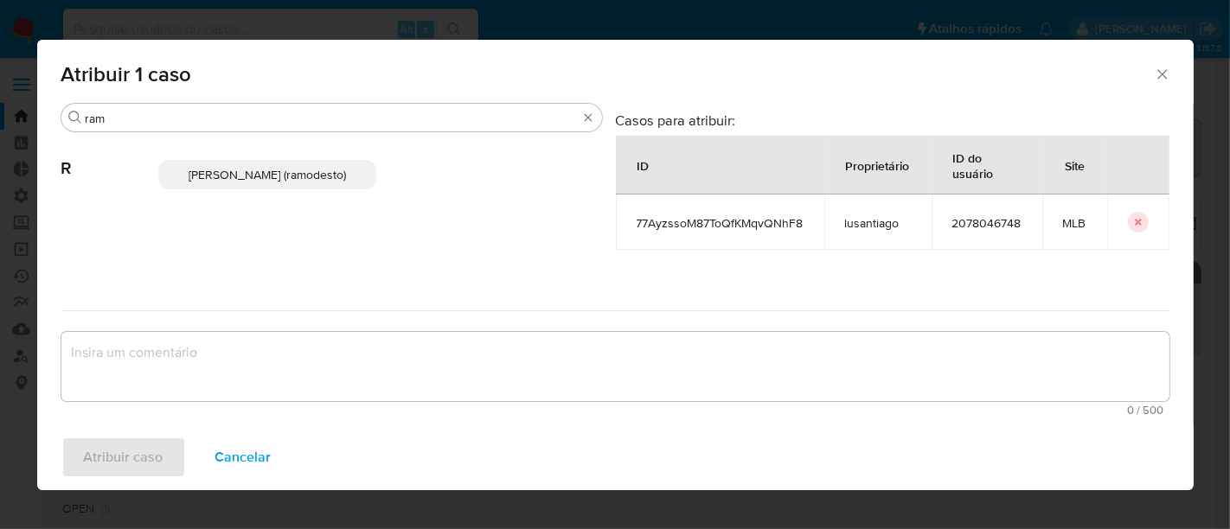
click at [231, 175] on span "Rafael Modesto Dos Santos (ramodesto)" at bounding box center [267, 174] width 157 height 17
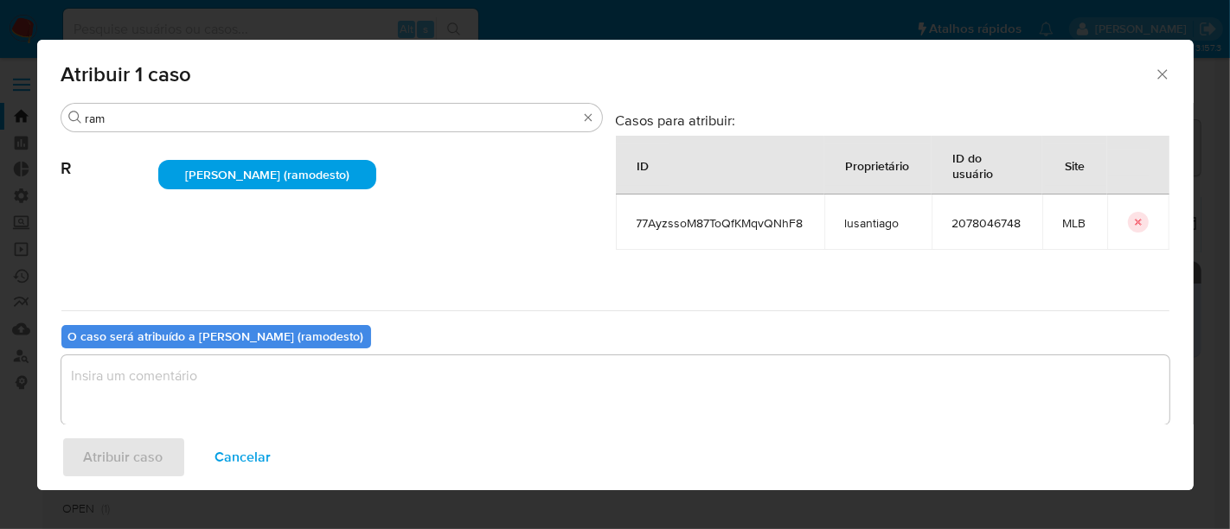
click at [177, 377] on textarea "assign-modal" at bounding box center [615, 389] width 1108 height 69
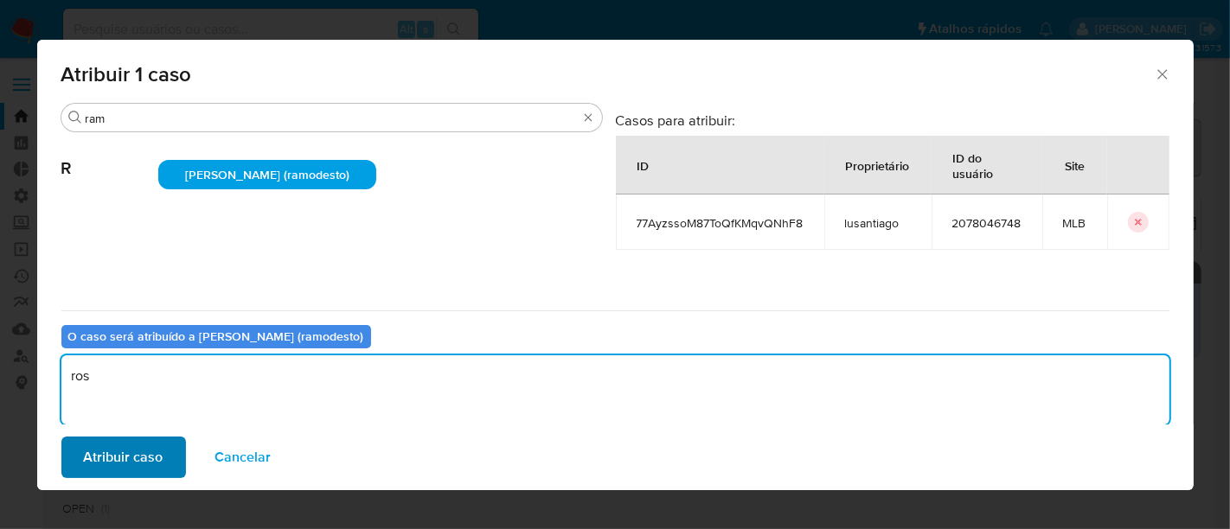
type textarea "ros"
click at [142, 465] on span "Atribuir caso" at bounding box center [124, 458] width 80 height 38
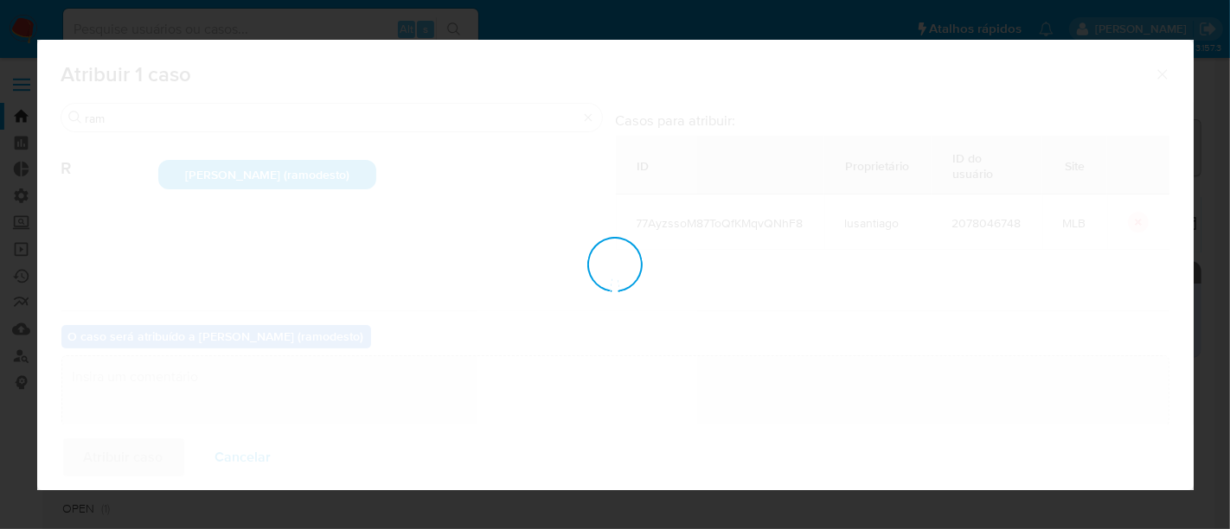
checkbox input "false"
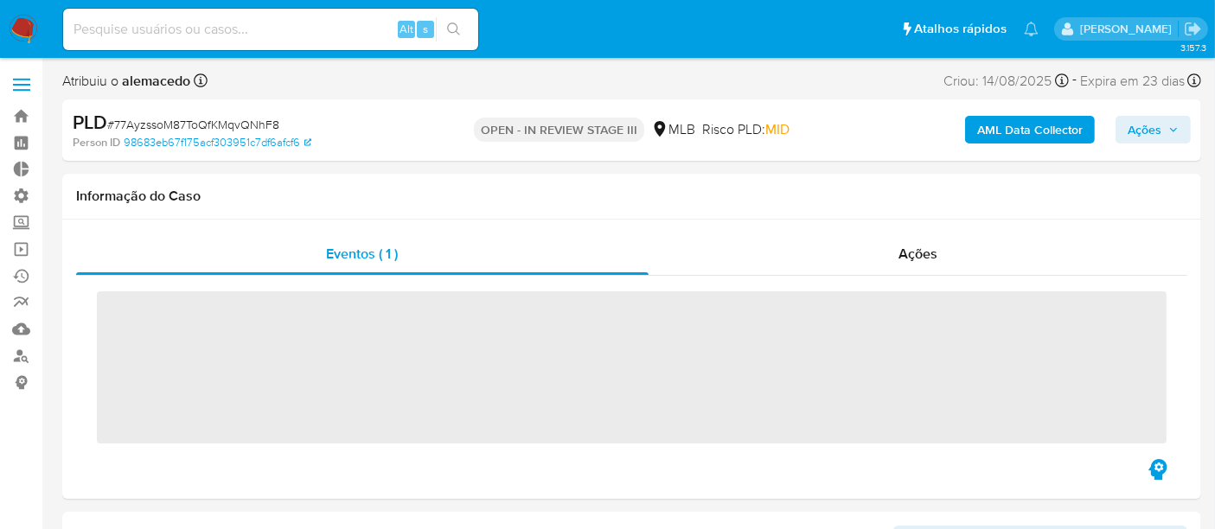
scroll to position [161, 0]
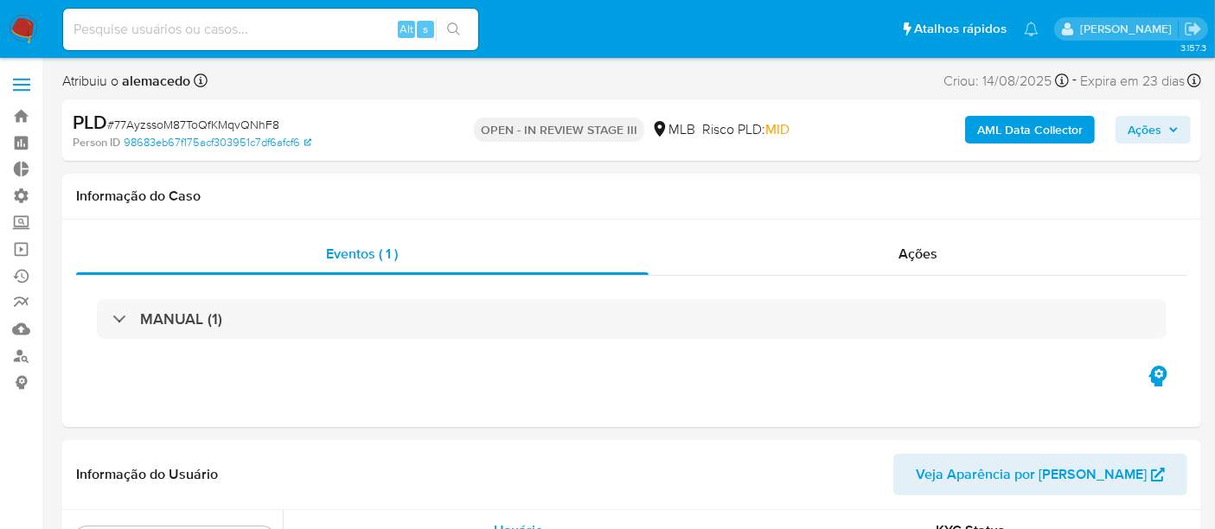
select select "10"
click at [1153, 131] on span "Ações" at bounding box center [1145, 130] width 34 height 28
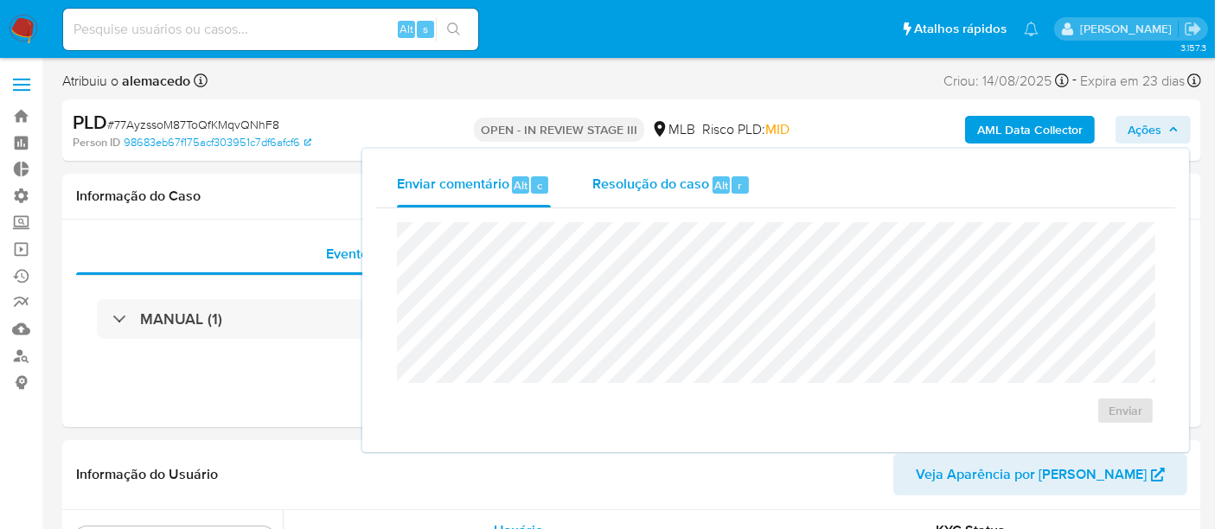
click at [630, 188] on span "Resolução do caso" at bounding box center [650, 185] width 117 height 20
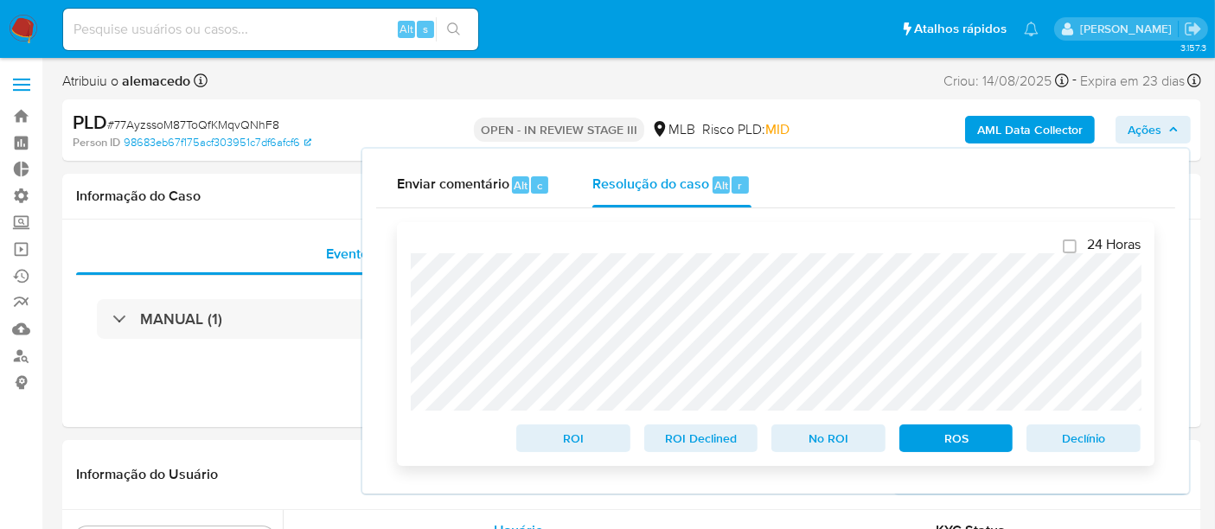
click at [961, 447] on span "ROS" at bounding box center [957, 438] width 90 height 24
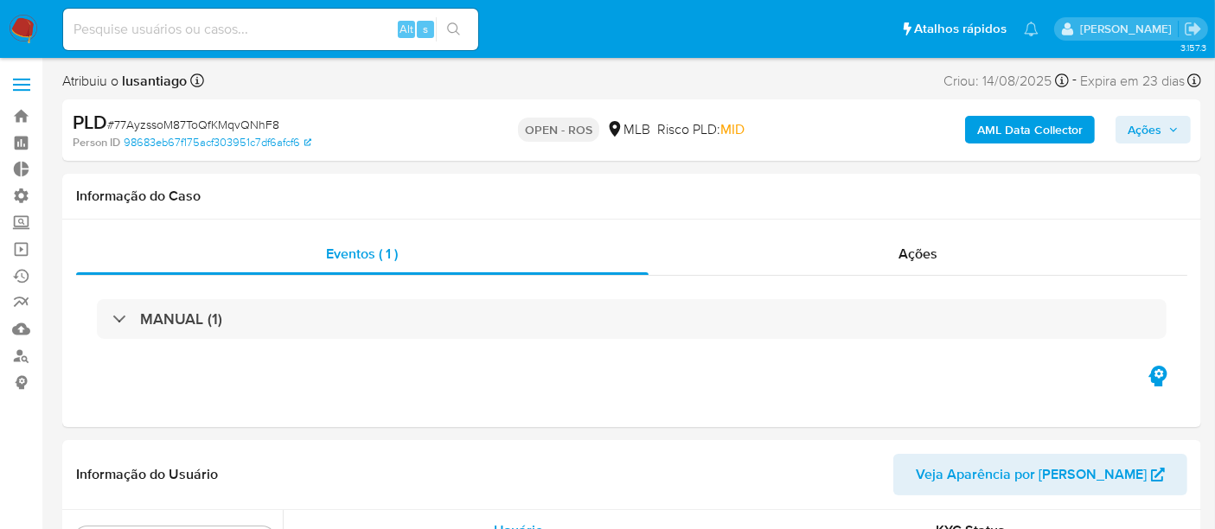
scroll to position [813, 0]
select select "10"
